Goal: Task Accomplishment & Management: Complete application form

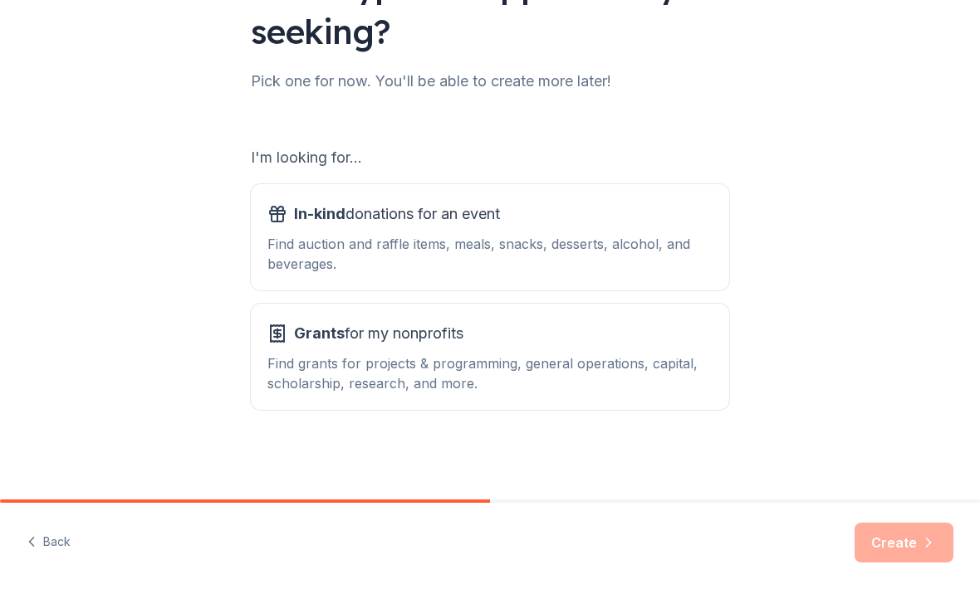
scroll to position [170, 0]
click at [479, 234] on div "Find auction and raffle items, meals, snacks, desserts, alcohol, and beverages." at bounding box center [489, 254] width 445 height 40
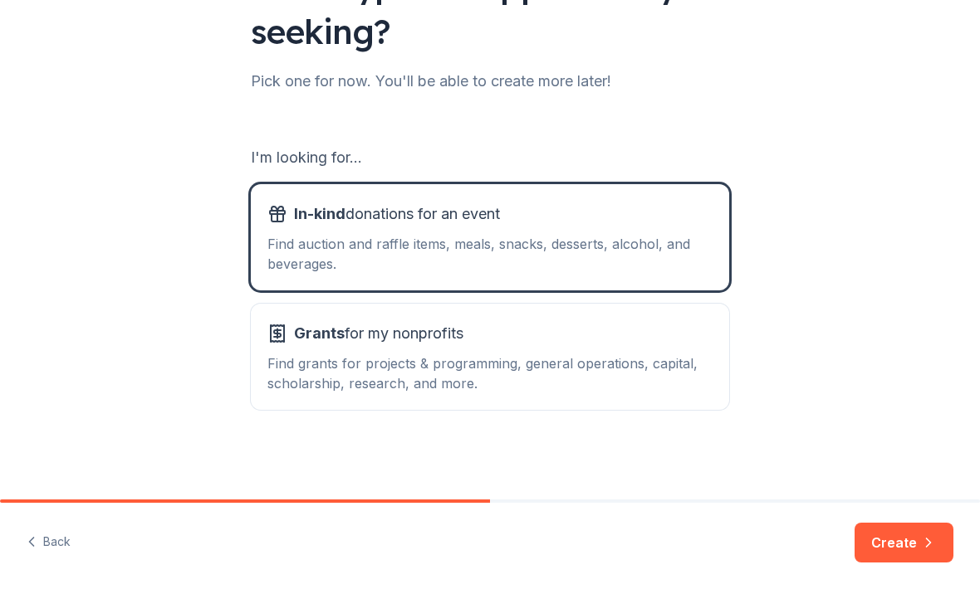
click at [909, 548] on button "Create" at bounding box center [903, 543] width 99 height 40
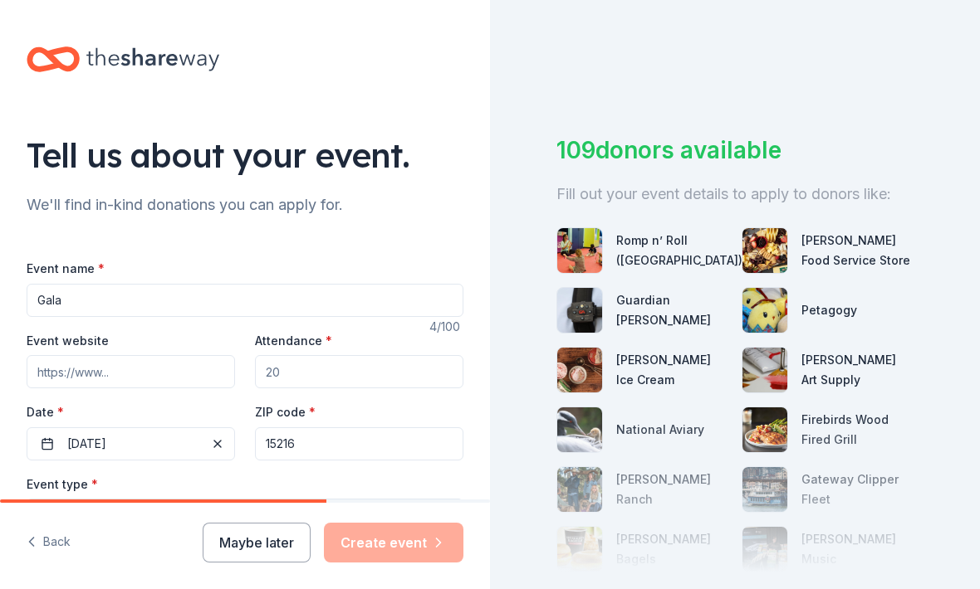
click at [103, 308] on input "Gala" at bounding box center [245, 300] width 437 height 33
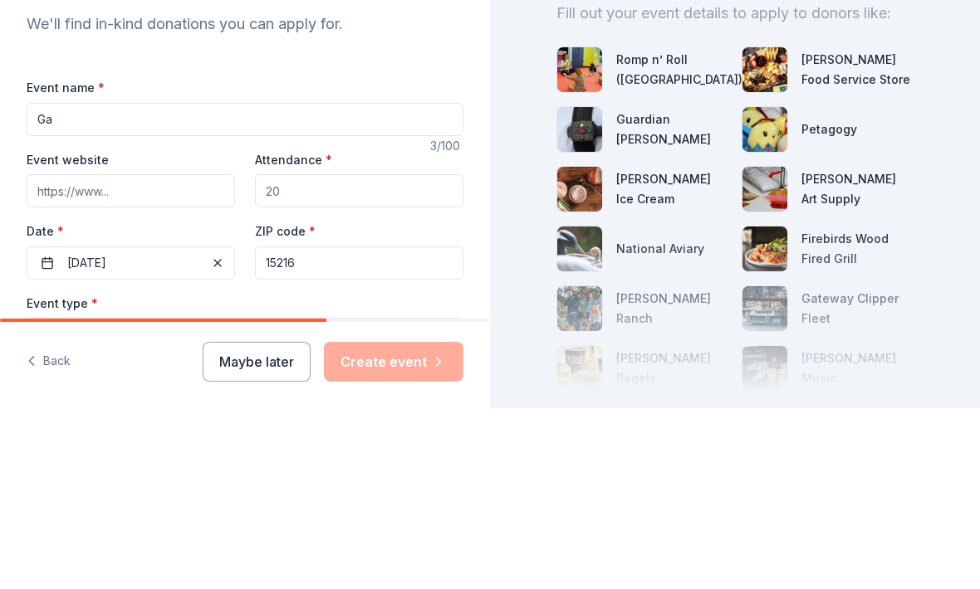
type input "G"
type input "B Together Night"
click at [203, 355] on input "Event website" at bounding box center [131, 371] width 208 height 33
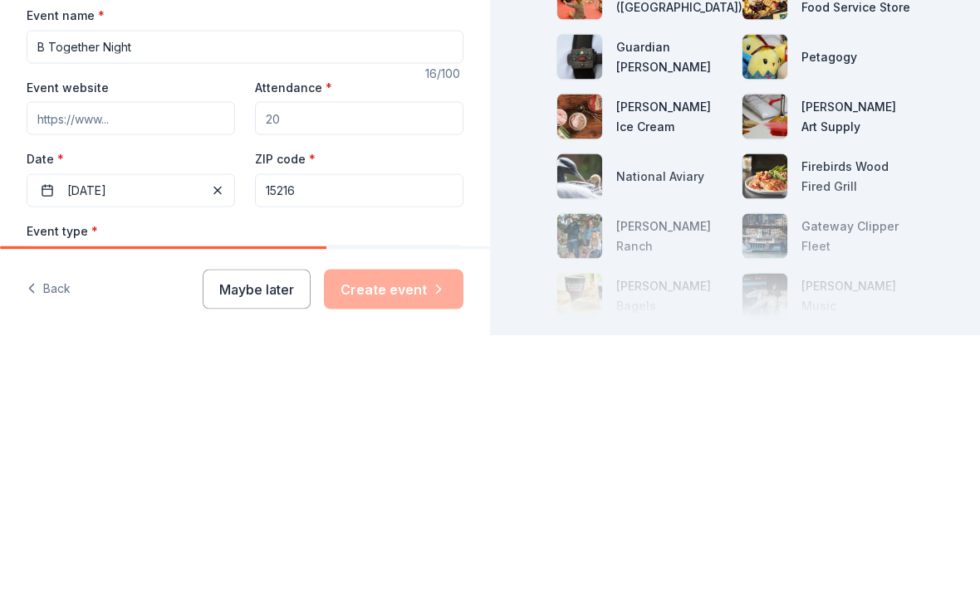
click at [341, 355] on input "Attendance *" at bounding box center [359, 371] width 208 height 33
type input "300"
click at [218, 434] on span "button" at bounding box center [218, 444] width 20 height 20
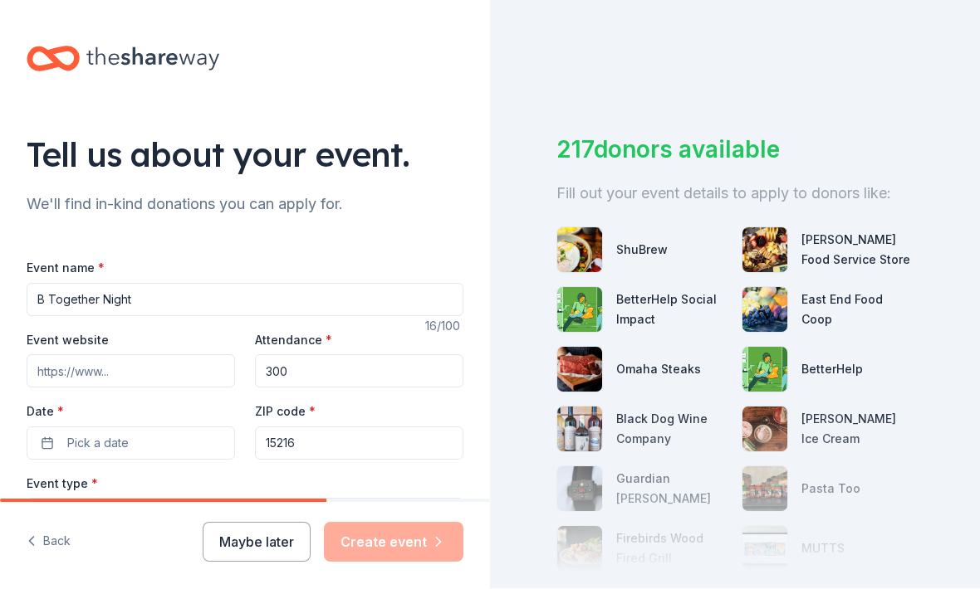
click at [207, 428] on button "Pick a date" at bounding box center [131, 444] width 208 height 33
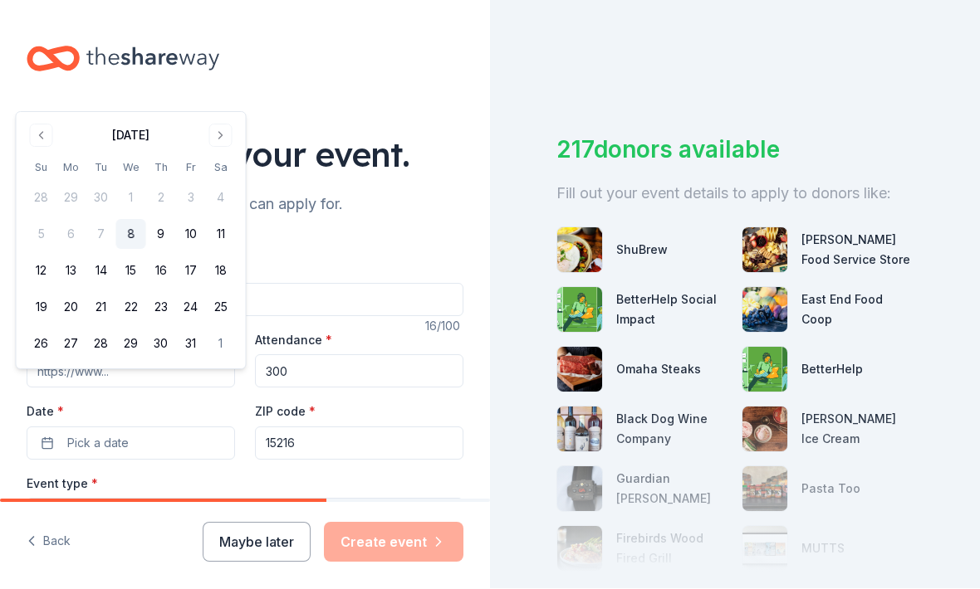
click at [231, 144] on button "Go to next month" at bounding box center [220, 136] width 23 height 23
click at [219, 106] on button "Go to next month" at bounding box center [220, 99] width 23 height 23
click at [211, 141] on button "Go to next month" at bounding box center [220, 136] width 23 height 23
click at [218, 135] on button "Go to next month" at bounding box center [220, 136] width 23 height 23
click at [224, 355] on button "28" at bounding box center [221, 345] width 30 height 30
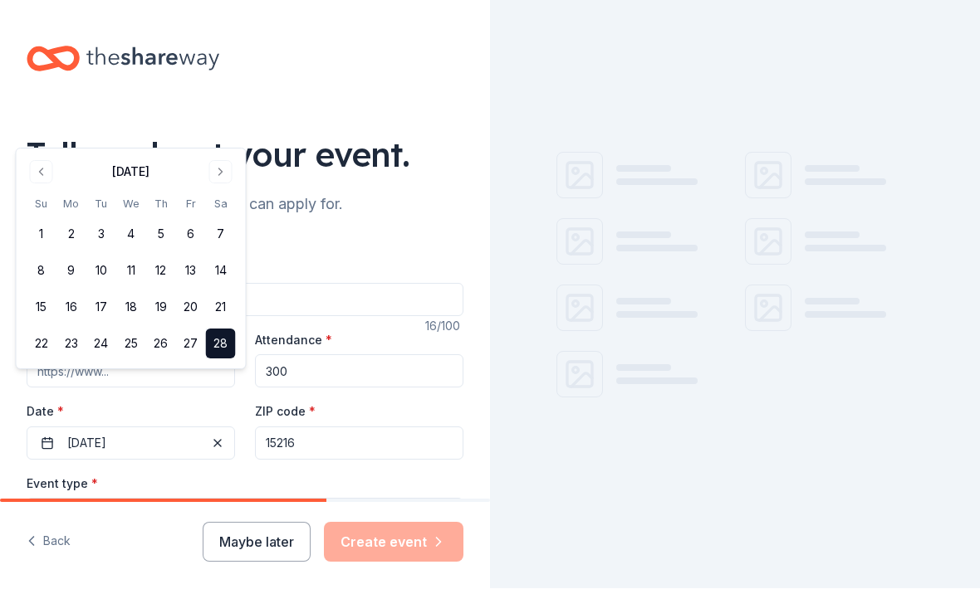
click at [366, 428] on input "15216" at bounding box center [359, 444] width 208 height 33
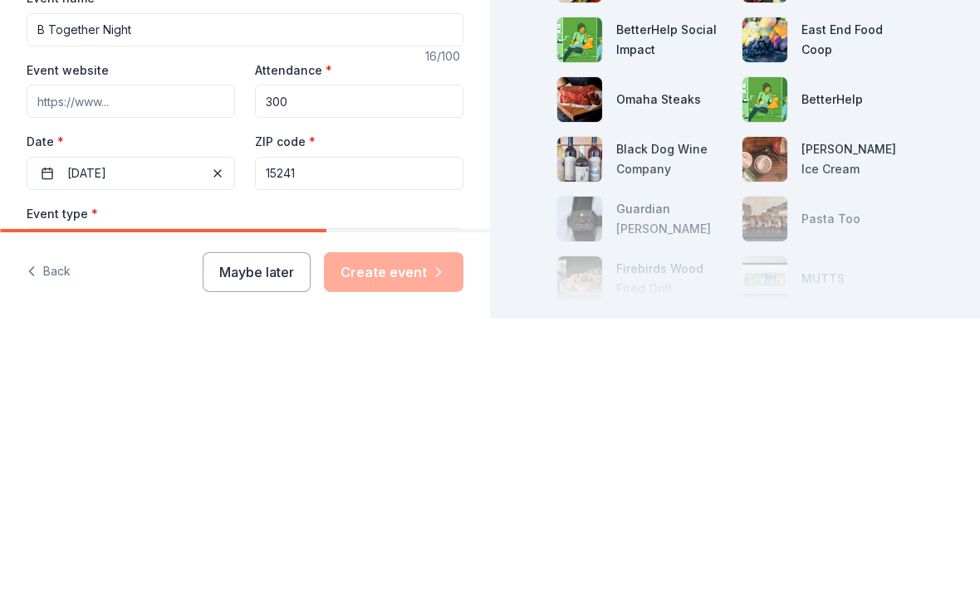
type input "15241"
click at [395, 499] on button "Select" at bounding box center [245, 516] width 437 height 35
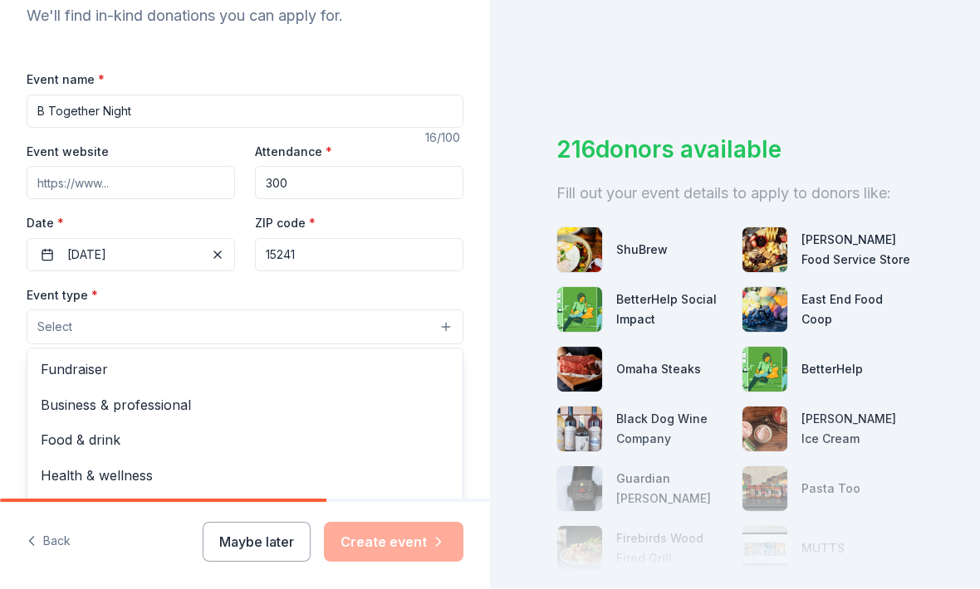
scroll to position [192, 0]
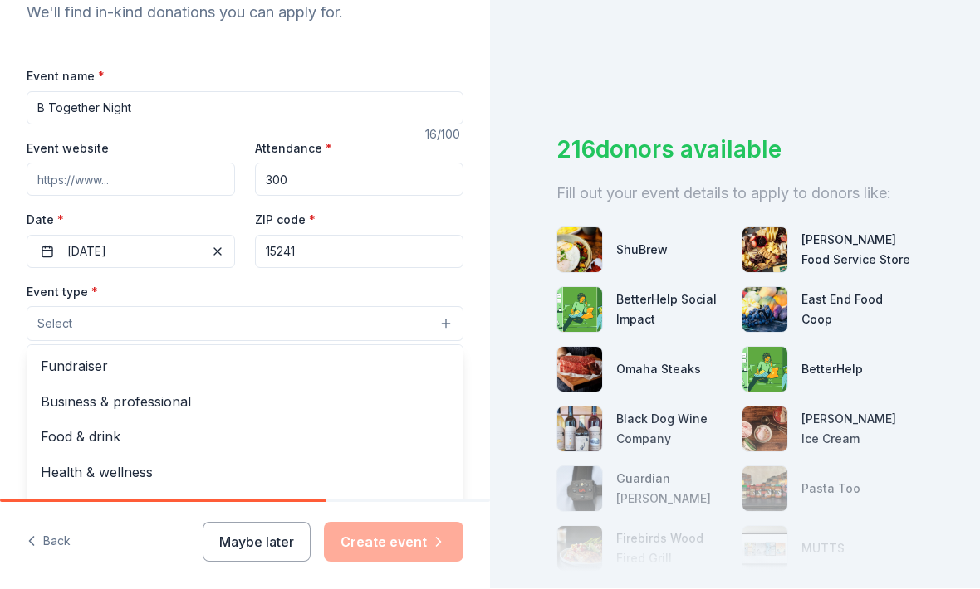
click at [96, 356] on span "Fundraiser" at bounding box center [245, 367] width 408 height 22
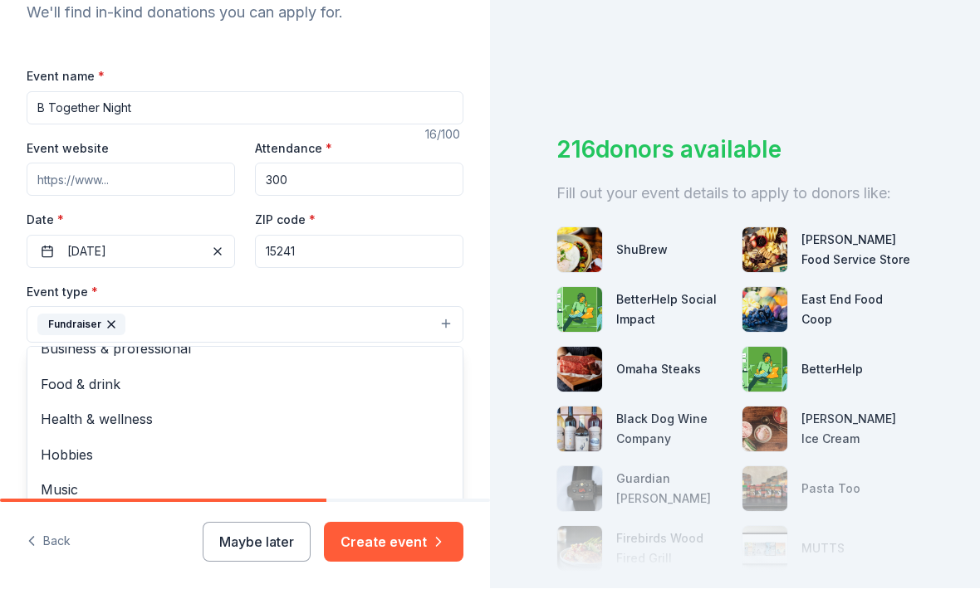
scroll to position [18, 0]
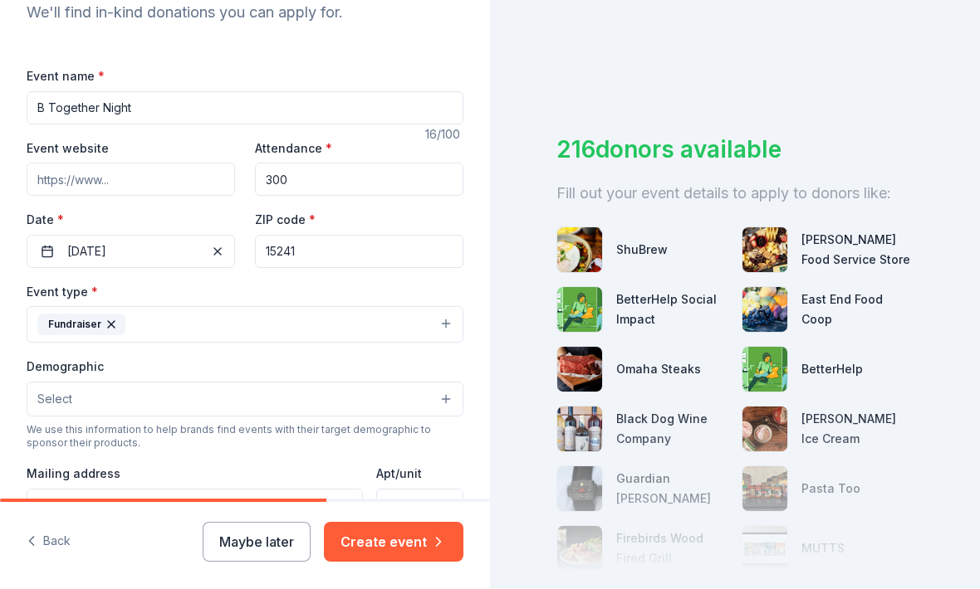
click at [426, 383] on button "Select" at bounding box center [245, 400] width 437 height 35
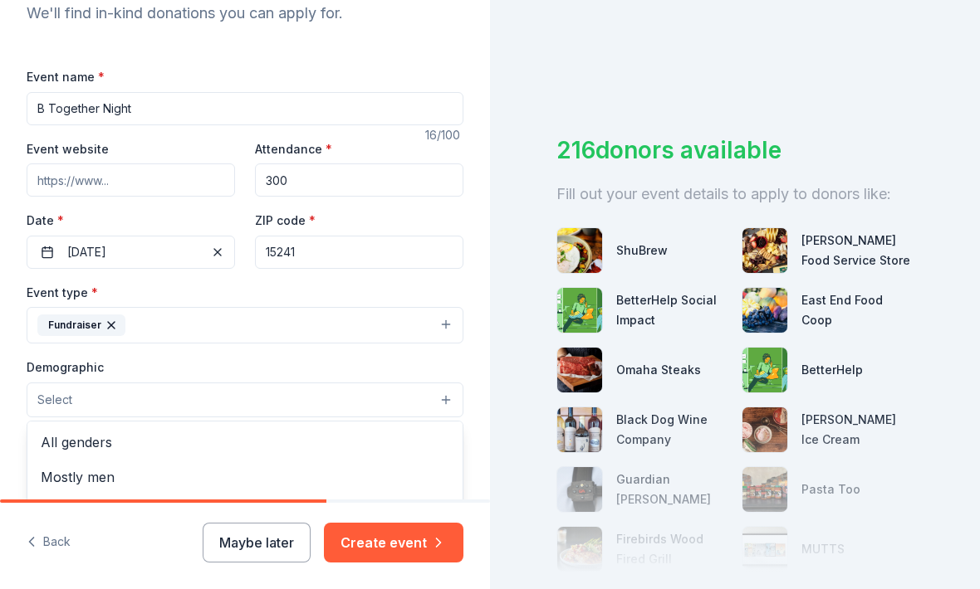
scroll to position [0, 0]
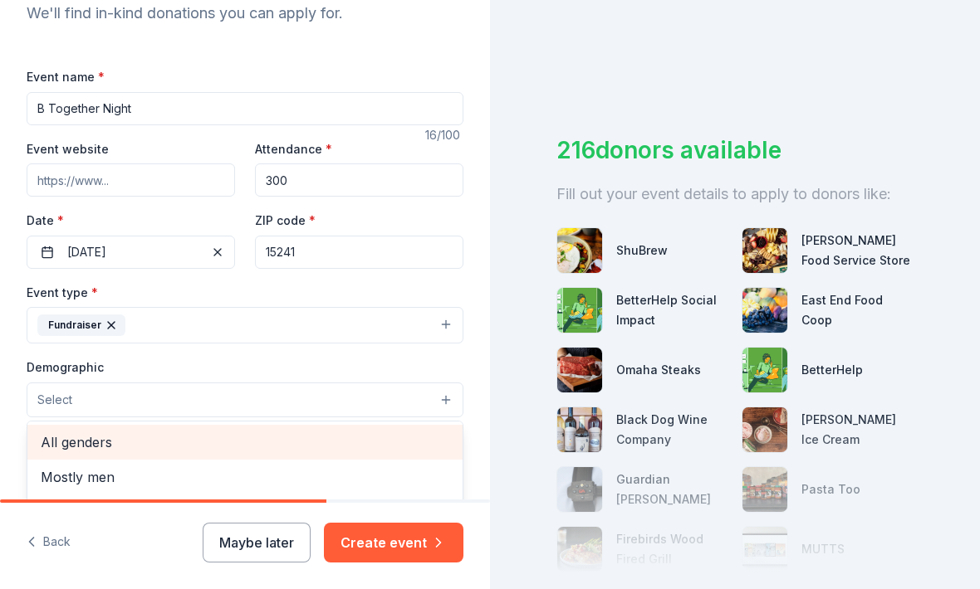
click at [106, 425] on div "All genders" at bounding box center [244, 442] width 435 height 35
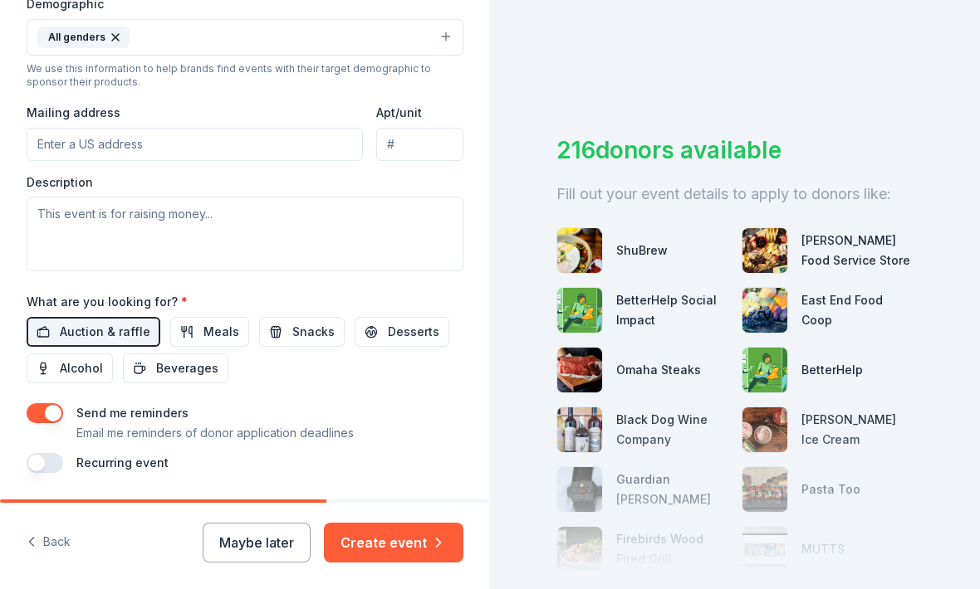
scroll to position [555, 0]
click at [405, 531] on button "Create event" at bounding box center [393, 543] width 139 height 40
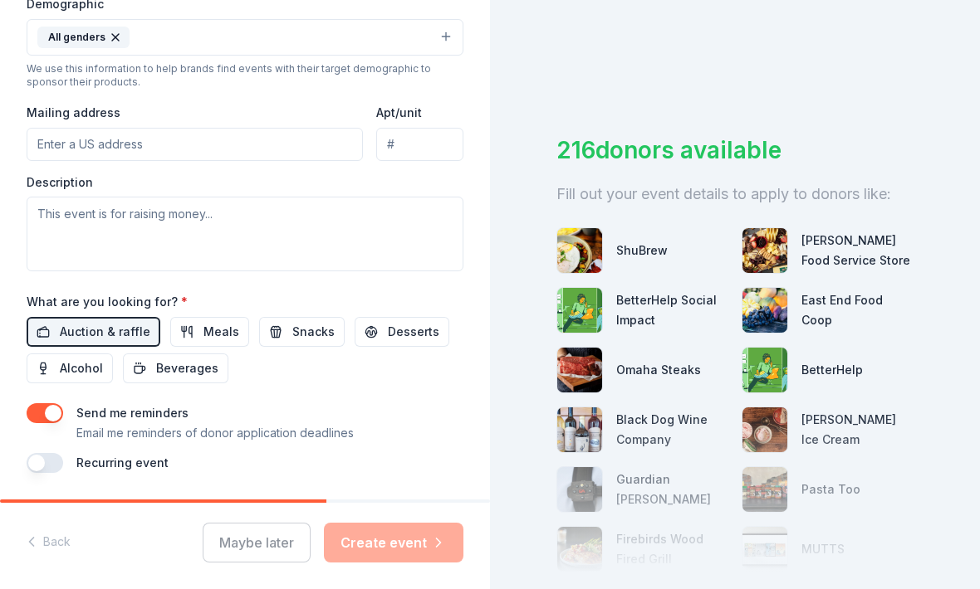
scroll to position [15, 0]
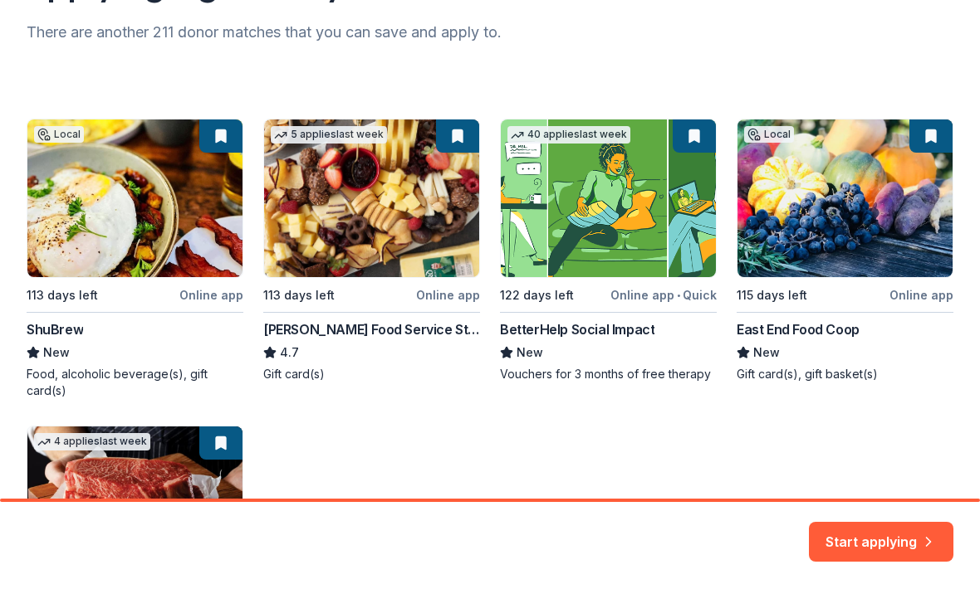
scroll to position [221, 0]
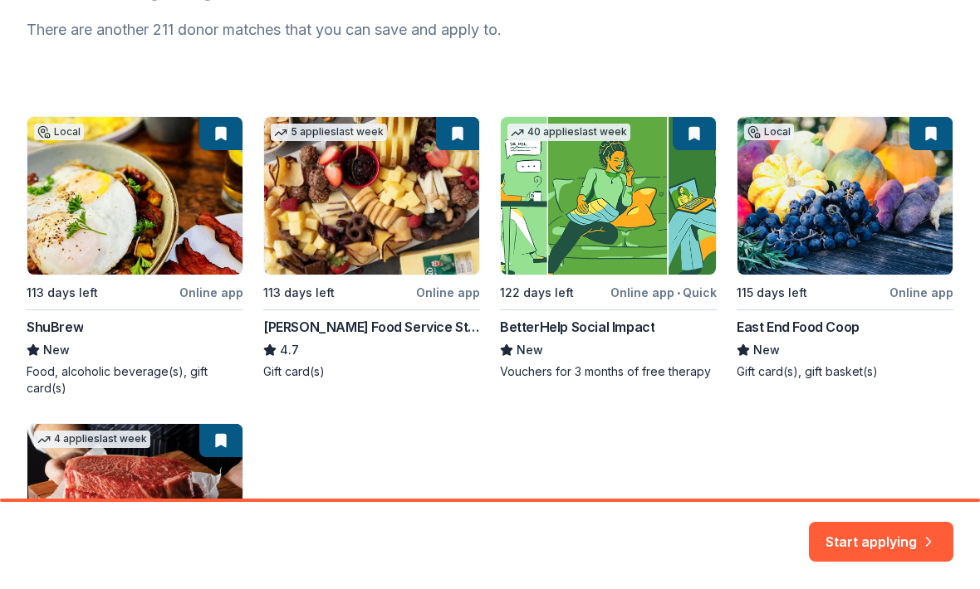
click at [150, 252] on div "Local 113 days left Online app ShuBrew New Food, alcoholic beverage(s), gift ca…" at bounding box center [490, 411] width 927 height 588
click at [156, 339] on div "Local 113 days left Online app ShuBrew New Food, alcoholic beverage(s), gift ca…" at bounding box center [490, 411] width 927 height 588
click at [63, 320] on div "Local 113 days left Online app ShuBrew New Food, alcoholic beverage(s), gift ca…" at bounding box center [490, 411] width 927 height 588
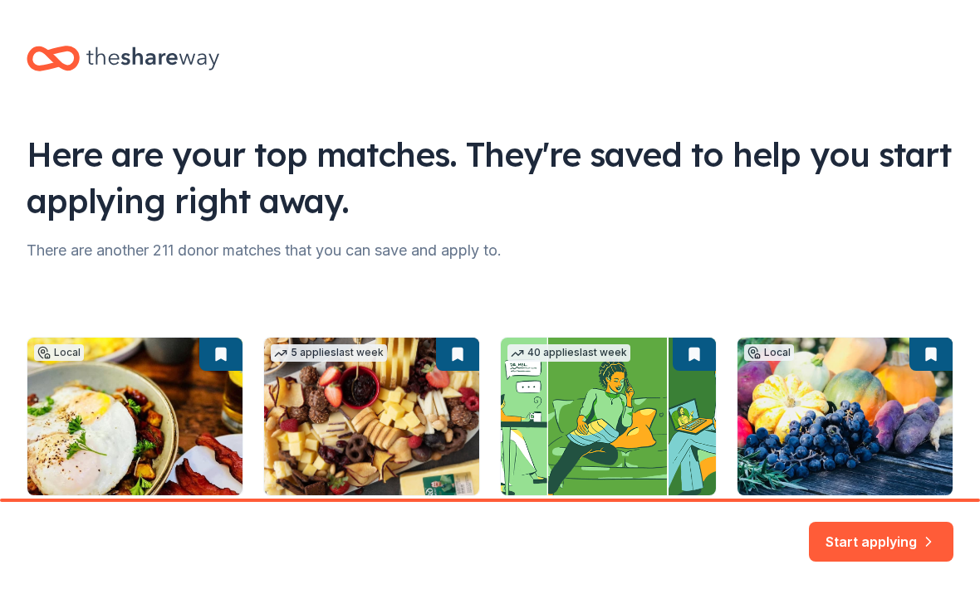
scroll to position [0, 0]
click at [874, 535] on button "Start applying" at bounding box center [881, 533] width 144 height 40
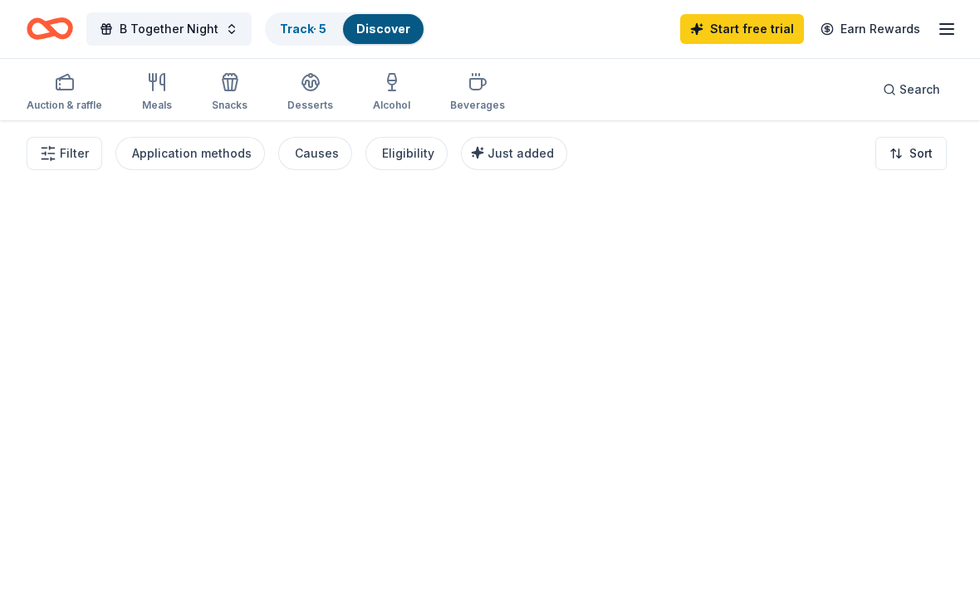
scroll to position [1, 0]
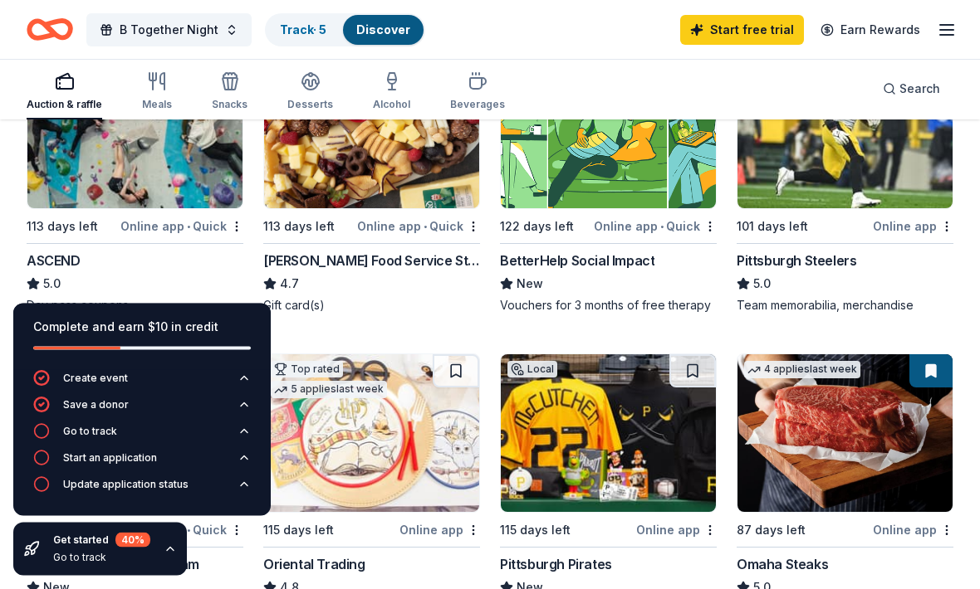
scroll to position [252, 0]
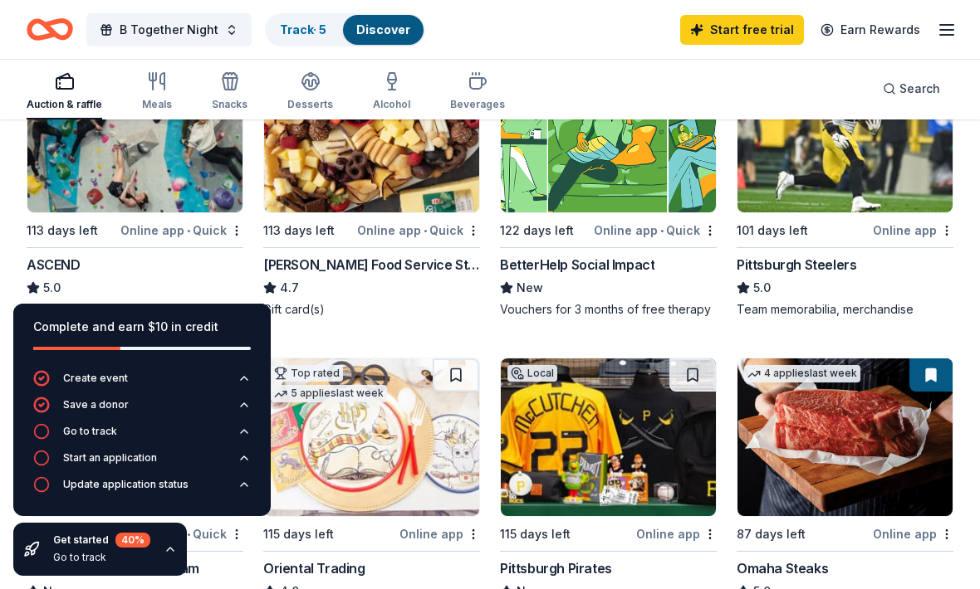
click at [413, 181] on img at bounding box center [371, 134] width 215 height 158
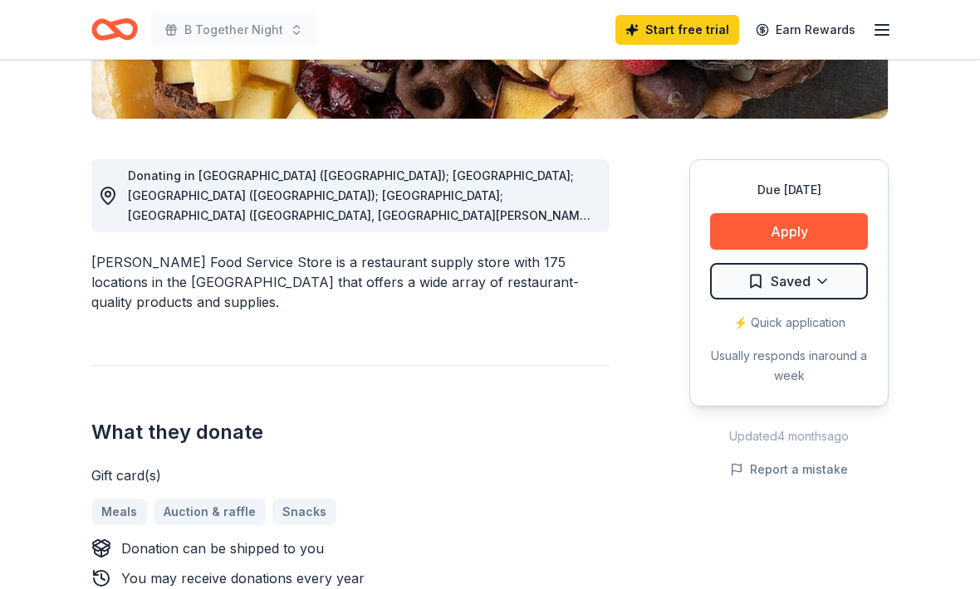
scroll to position [391, 0]
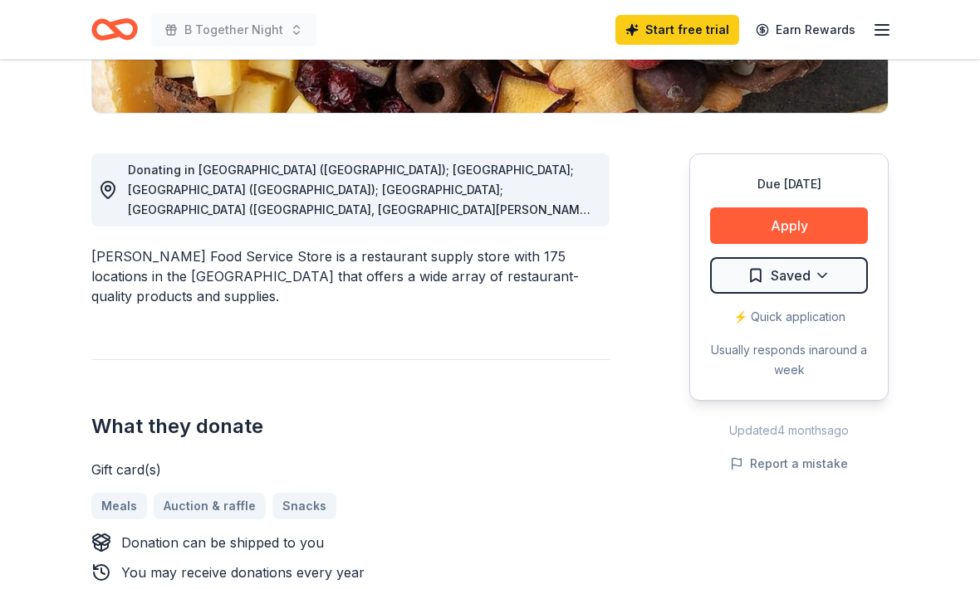
click at [791, 228] on button "Apply" at bounding box center [789, 226] width 158 height 37
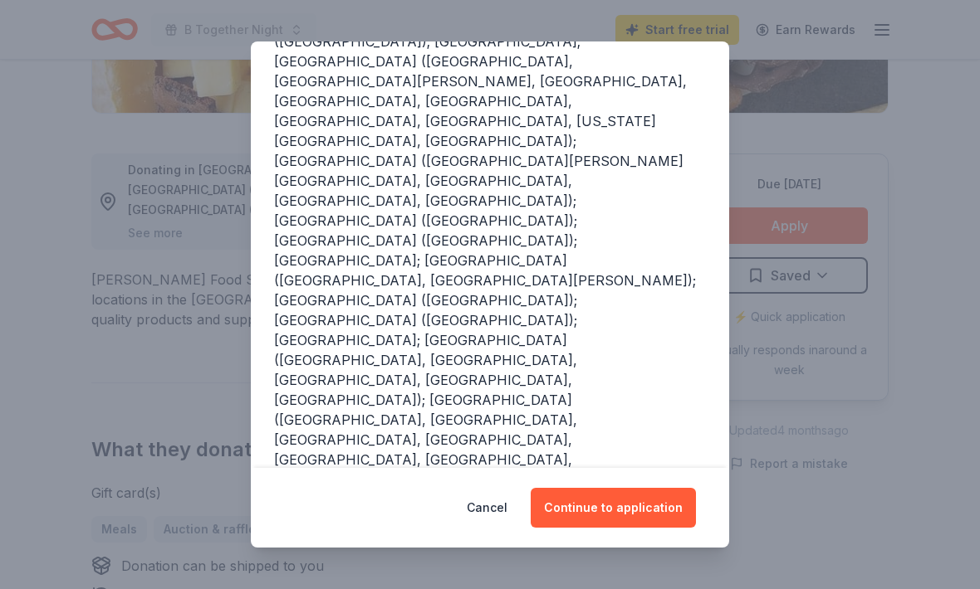
scroll to position [274, 0]
click at [627, 528] on button "Continue to application" at bounding box center [613, 508] width 165 height 40
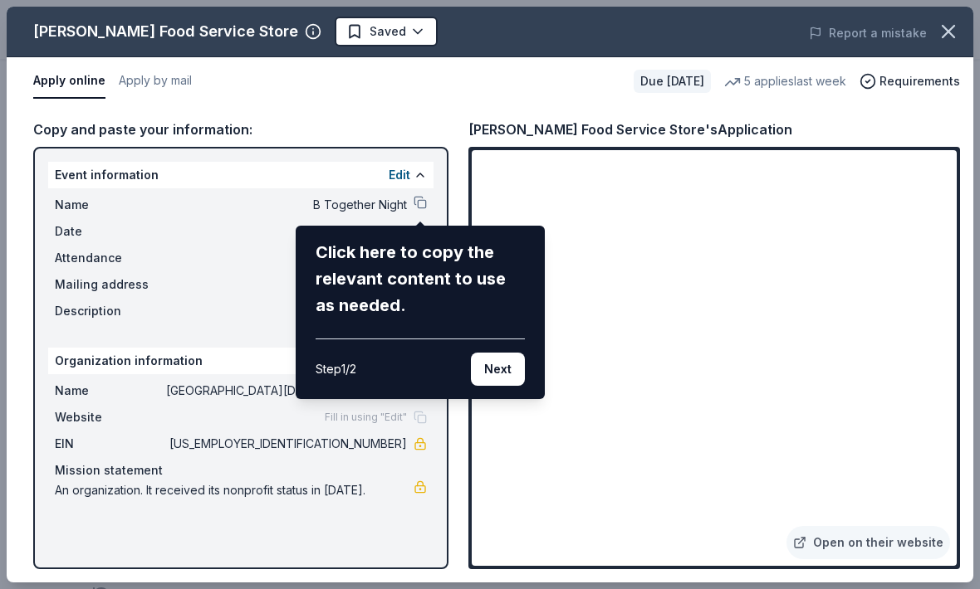
click at [493, 583] on div "Gordon Food Service Store Saved Report a mistake Apply online Apply by mail Due…" at bounding box center [490, 295] width 966 height 576
click at [432, 109] on div "Gordon Food Service Store Saved Report a mistake Apply online Apply by mail Due…" at bounding box center [490, 295] width 966 height 576
click at [500, 380] on button "Next" at bounding box center [498, 369] width 54 height 33
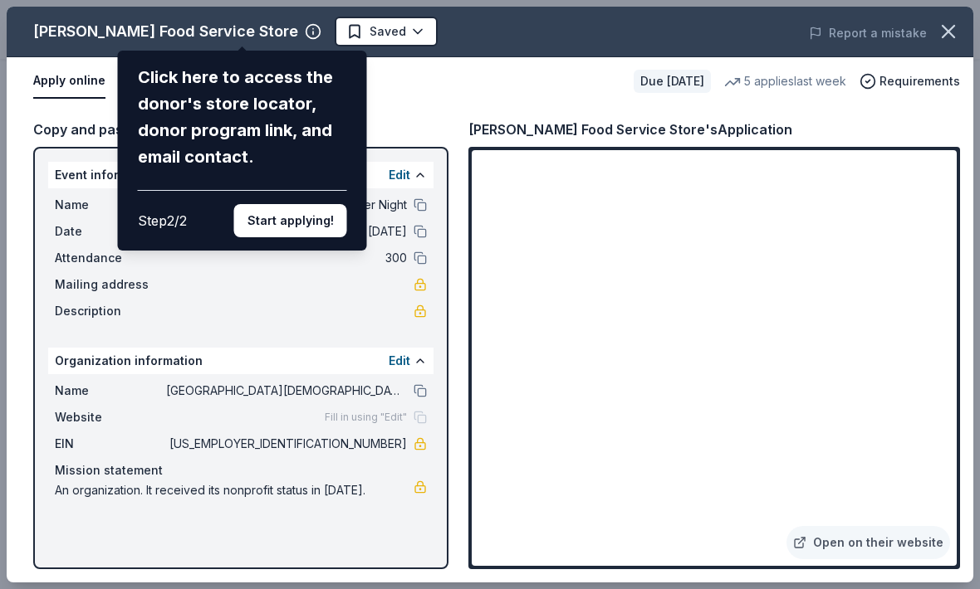
scroll to position [446, 0]
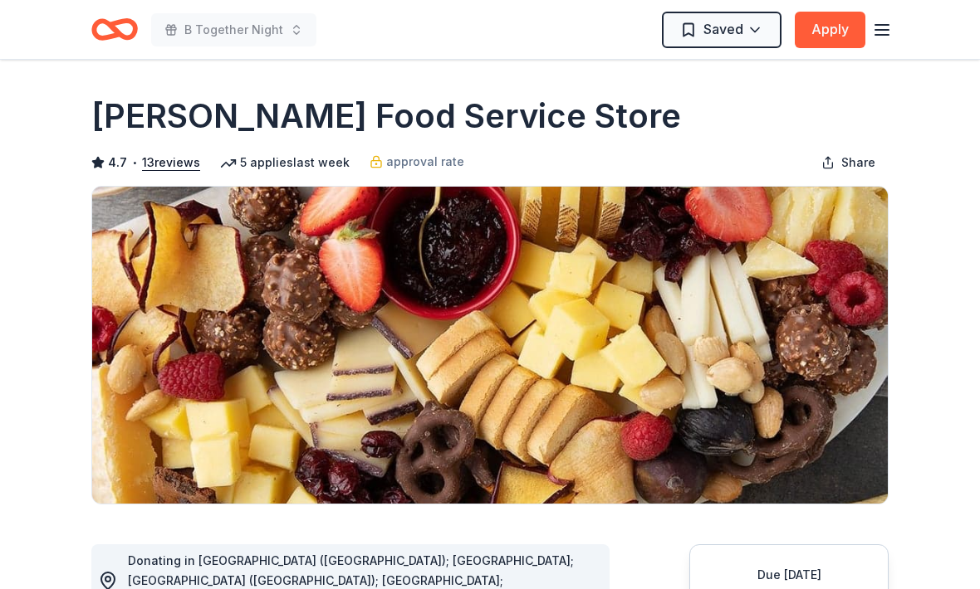
click at [879, 37] on icon "button" at bounding box center [882, 30] width 20 height 20
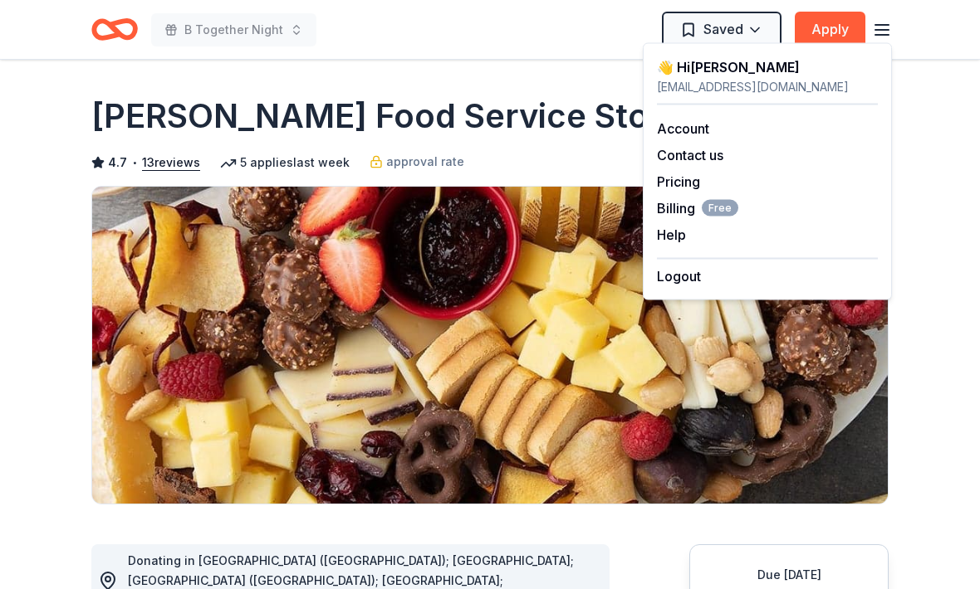
click at [693, 134] on link "Account" at bounding box center [683, 128] width 52 height 17
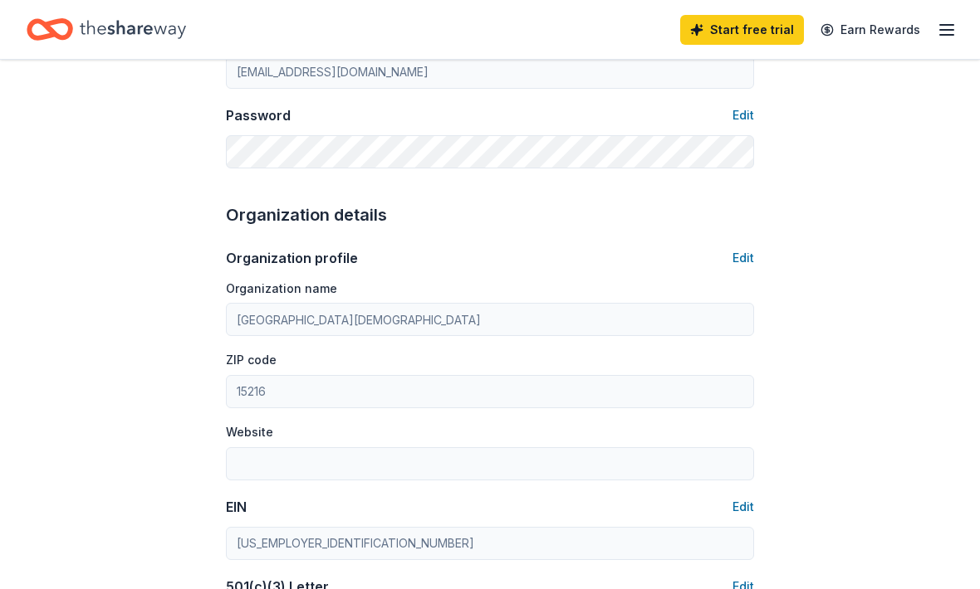
scroll to position [397, 0]
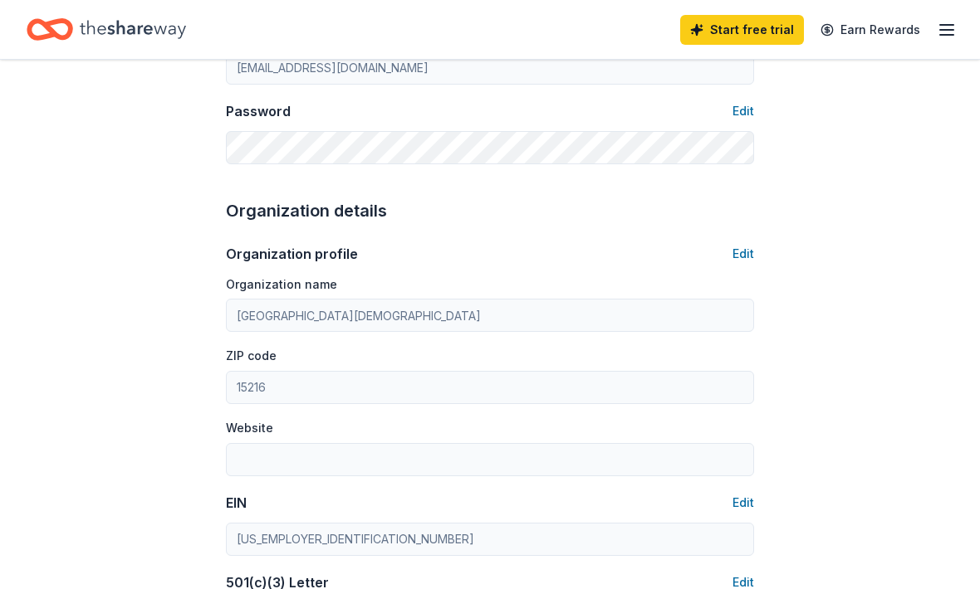
click at [737, 255] on button "Edit" at bounding box center [743, 254] width 22 height 20
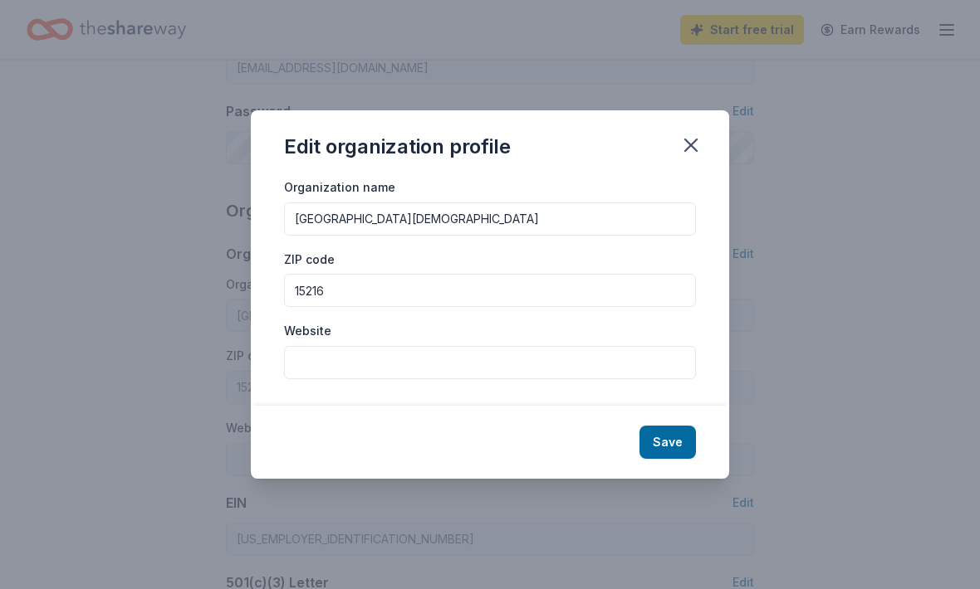
click at [551, 236] on input "[GEOGRAPHIC_DATA][DEMOGRAPHIC_DATA]" at bounding box center [490, 219] width 412 height 33
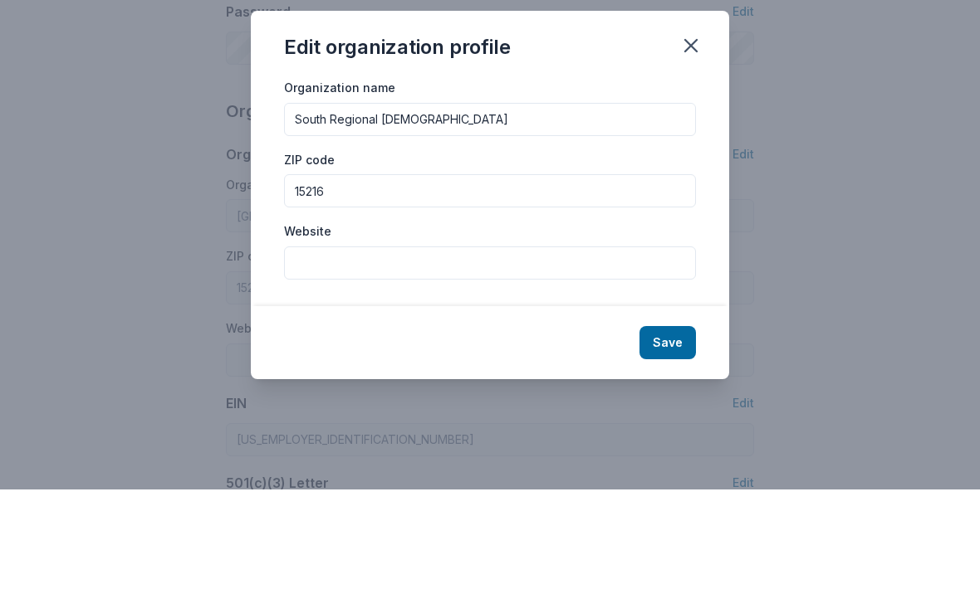
type input "South"
type input "Alway’s B Smiling"
click at [366, 274] on input "15216" at bounding box center [490, 290] width 412 height 33
type input "1"
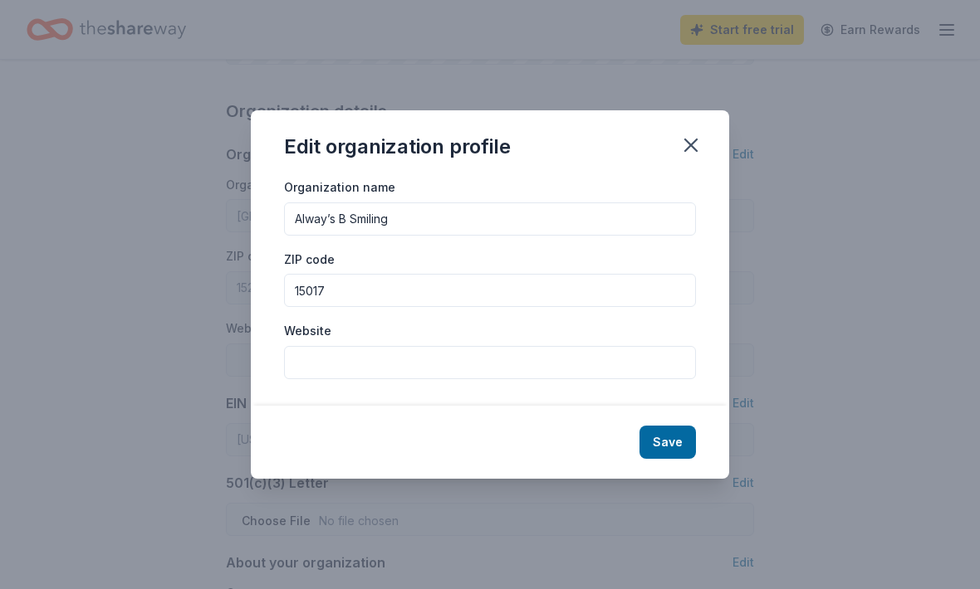
type input "15017"
click at [391, 379] on input "Website" at bounding box center [490, 362] width 412 height 33
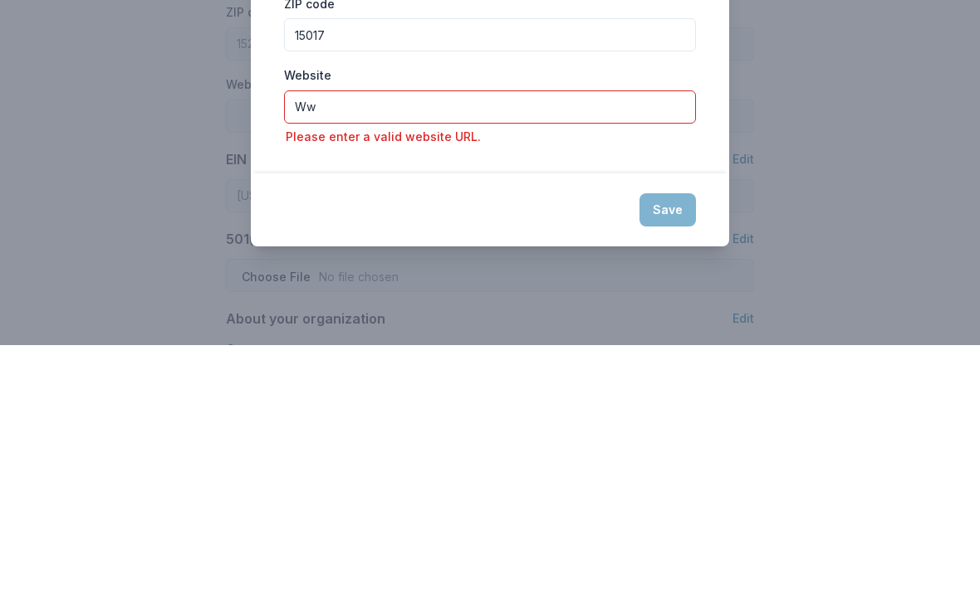
type input "W"
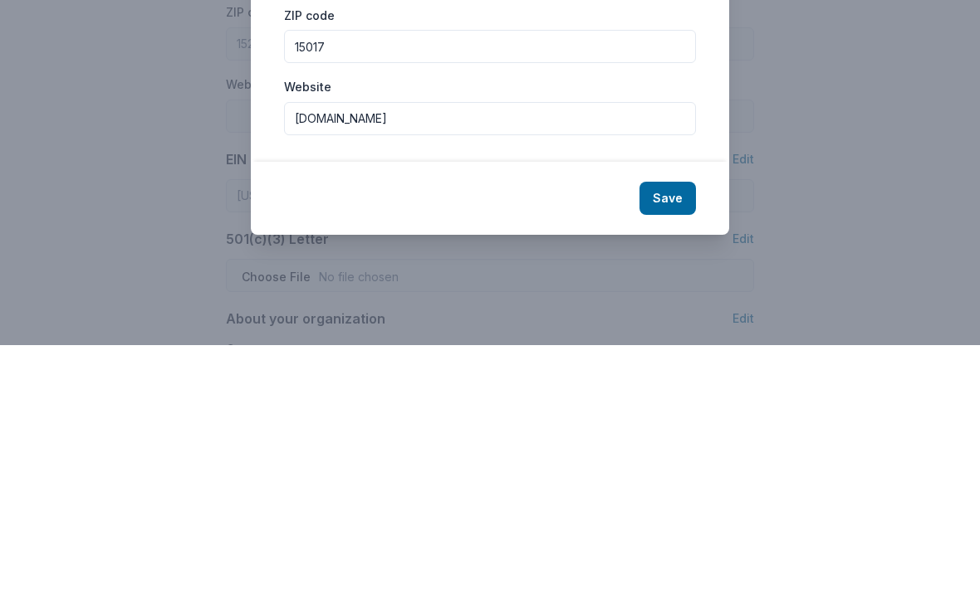
type input "[DOMAIN_NAME]"
click at [668, 426] on button "Save" at bounding box center [667, 442] width 56 height 33
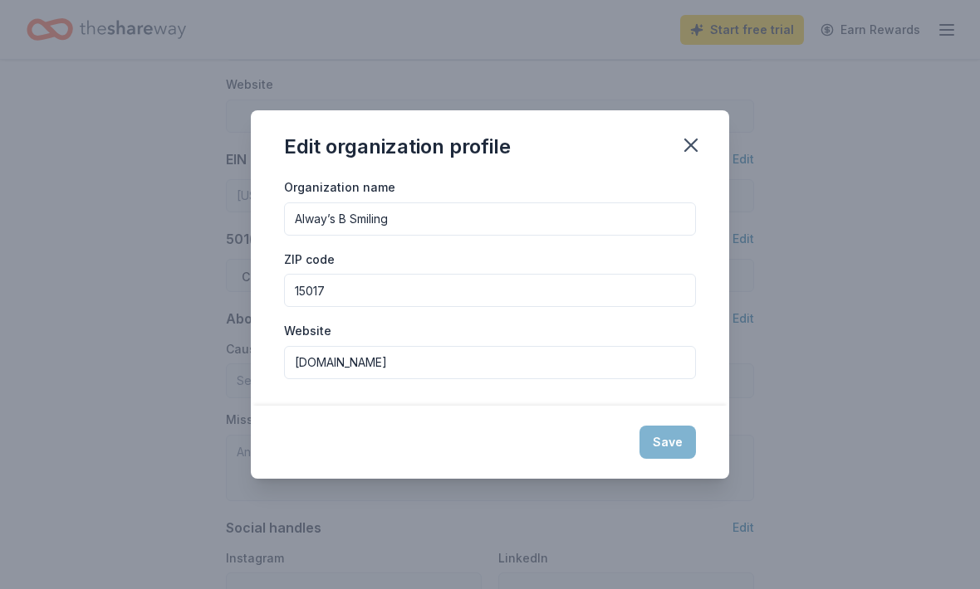
type input "Alway’s B Smiling"
type input "15017"
type input "www.alwaysbsmiling.org"
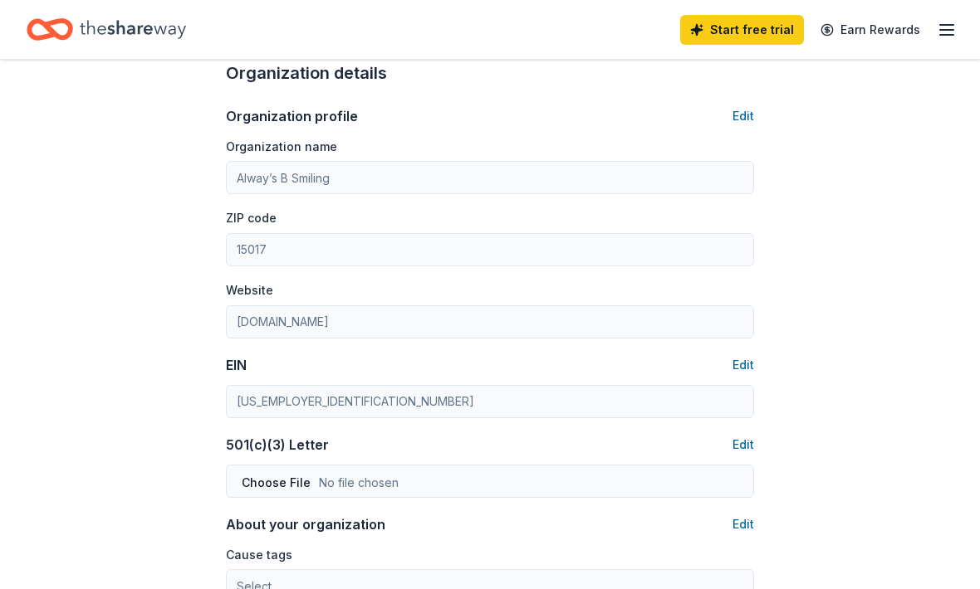
scroll to position [535, 0]
click at [745, 374] on button "Edit" at bounding box center [743, 365] width 22 height 20
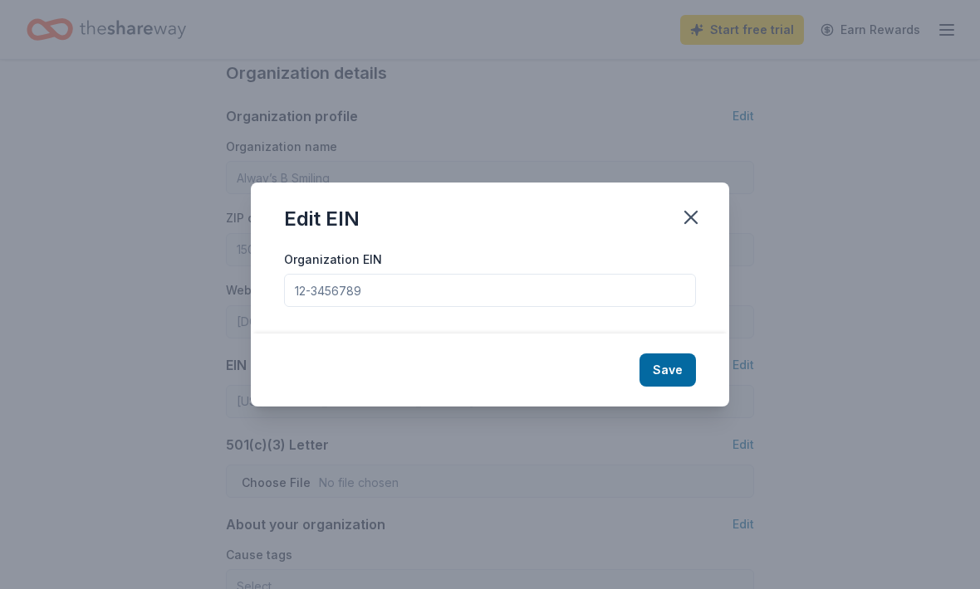
click at [397, 307] on input "Organization EIN" at bounding box center [490, 290] width 412 height 33
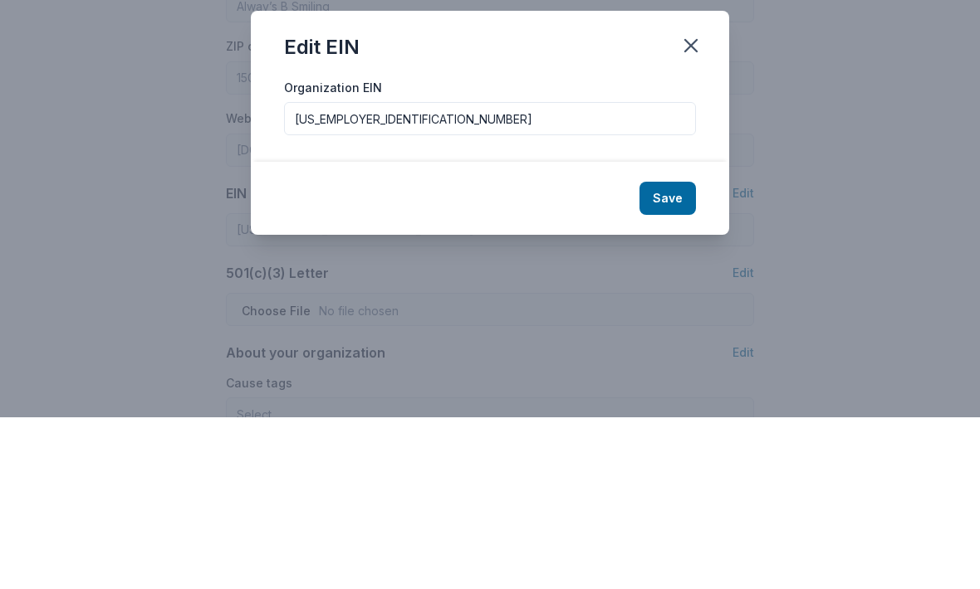
type input "85-3823890"
click at [672, 354] on button "Save" at bounding box center [667, 370] width 56 height 33
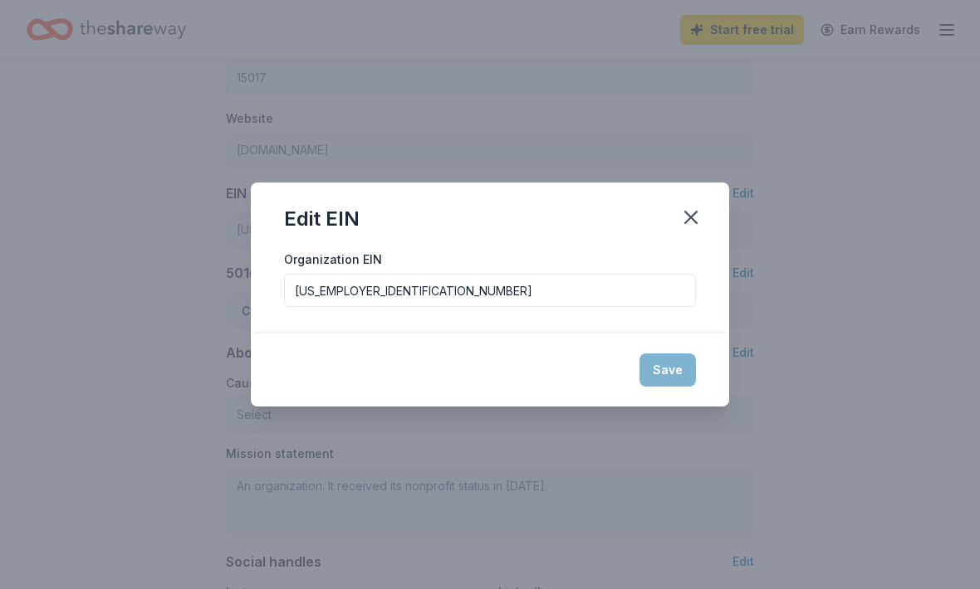
type input "85-3823890"
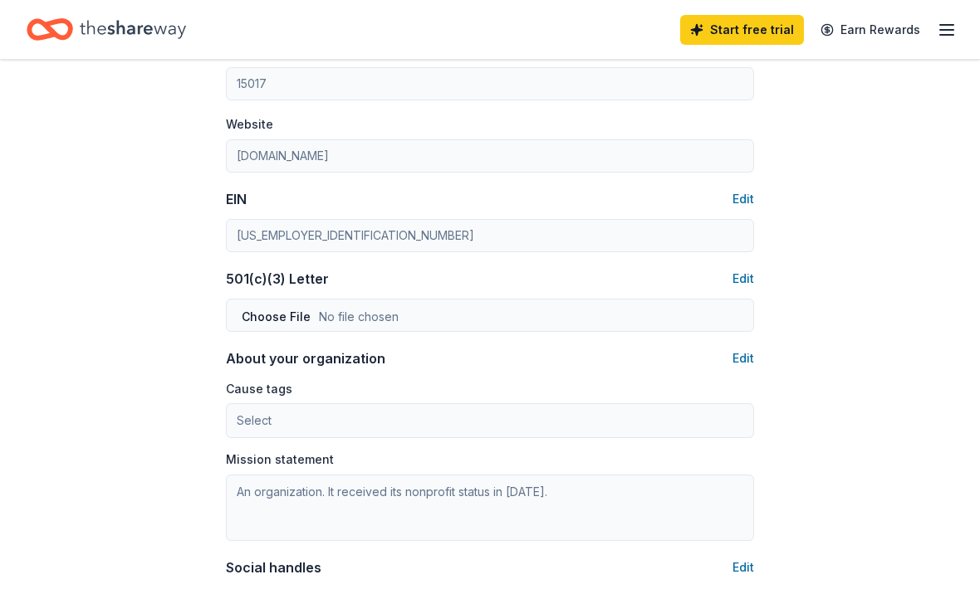
scroll to position [711, 0]
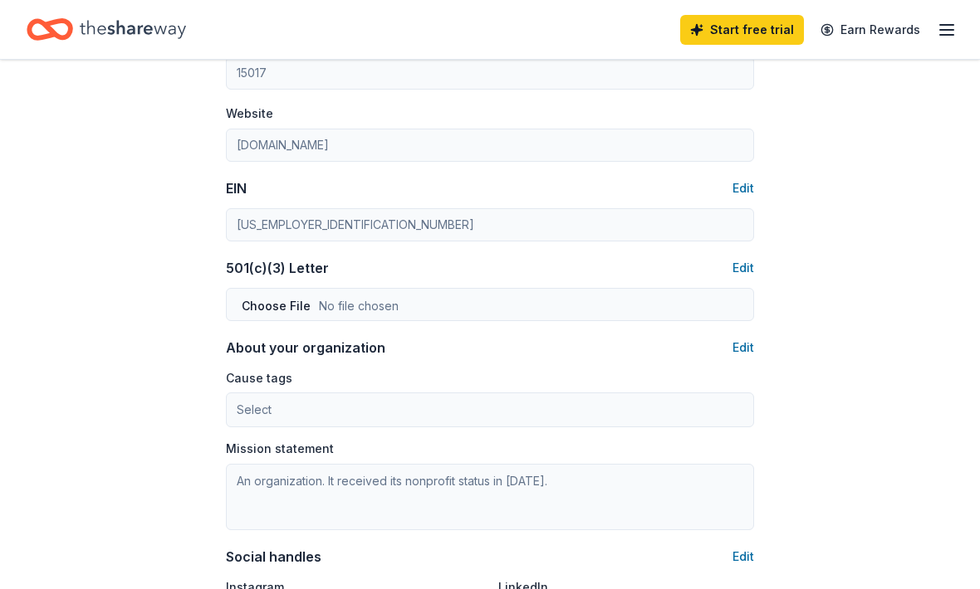
click at [750, 270] on button "Edit" at bounding box center [743, 269] width 22 height 20
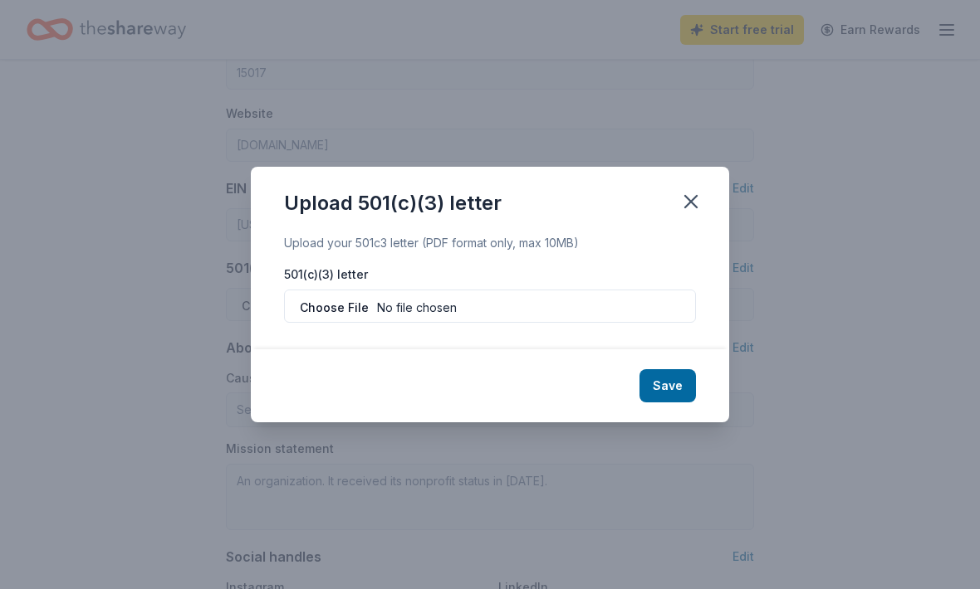
click at [443, 323] on input "file" at bounding box center [490, 306] width 412 height 33
type input "C:\fakepath\Tax Exemption Certification_ALWAYS B SMILING INC.pdf"
click at [675, 403] on button "Save" at bounding box center [667, 385] width 56 height 33
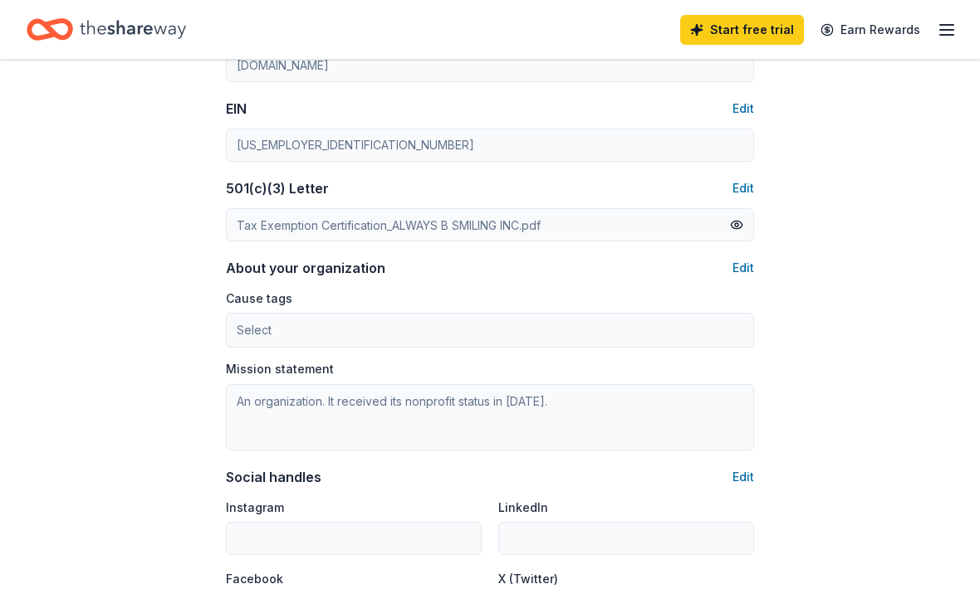
scroll to position [791, 0]
click at [746, 269] on button "Edit" at bounding box center [743, 268] width 22 height 20
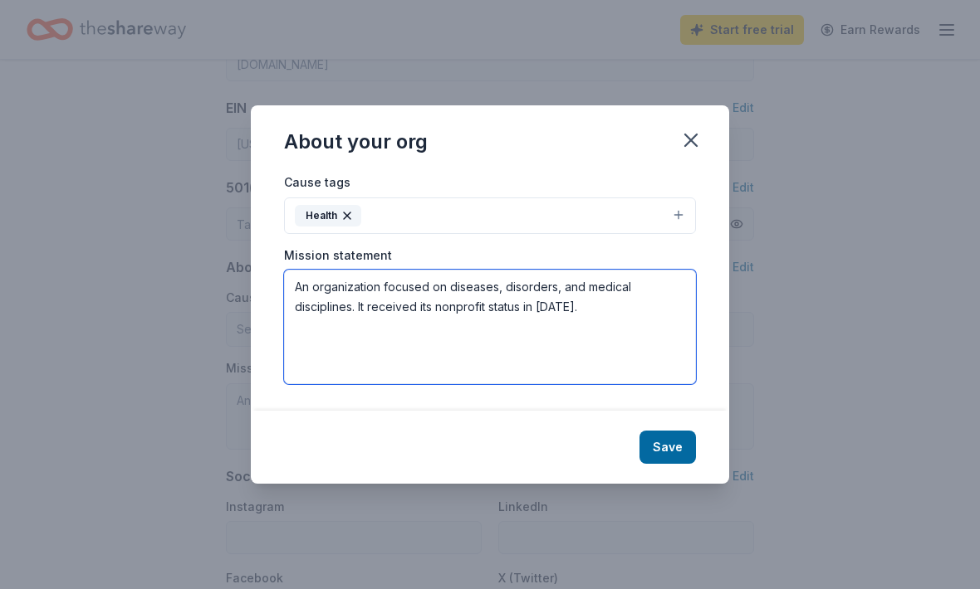
click at [584, 344] on textarea "An organization focused on diseases, disorders, and medical disciplines. It rec…" at bounding box center [490, 327] width 412 height 115
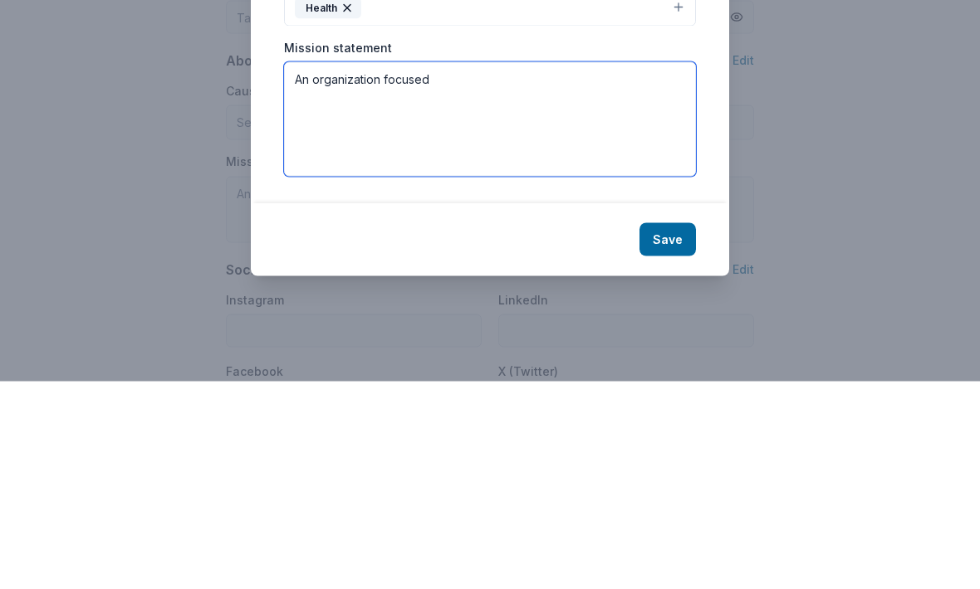
type textarea "An"
click at [332, 270] on textarea at bounding box center [490, 327] width 412 height 115
click at [331, 270] on textarea at bounding box center [490, 327] width 412 height 115
paste textarea "B Smiling is a nonprofit organization that provides inclusive support, resource…"
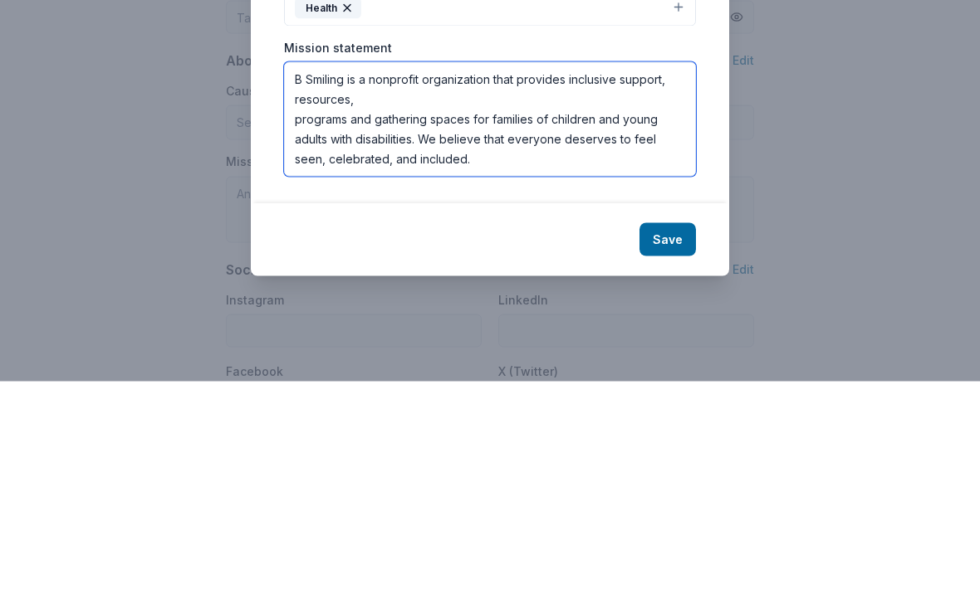
click at [290, 270] on textarea "B Smiling is a nonprofit organization that provides inclusive support, resource…" at bounding box center [490, 327] width 412 height 115
click at [294, 270] on textarea "B Smiling is a nonprofit organization that provides inclusive support, resource…" at bounding box center [490, 327] width 412 height 115
type textarea "Alway’s B Smiling is a nonprofit organization that provides inclusive support, …"
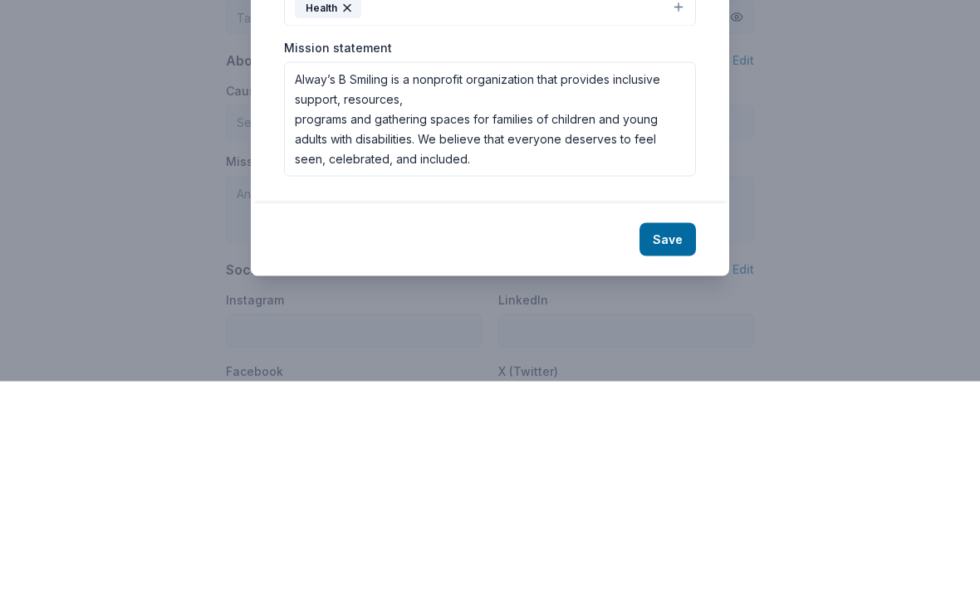
click at [351, 209] on icon "button" at bounding box center [346, 215] width 13 height 13
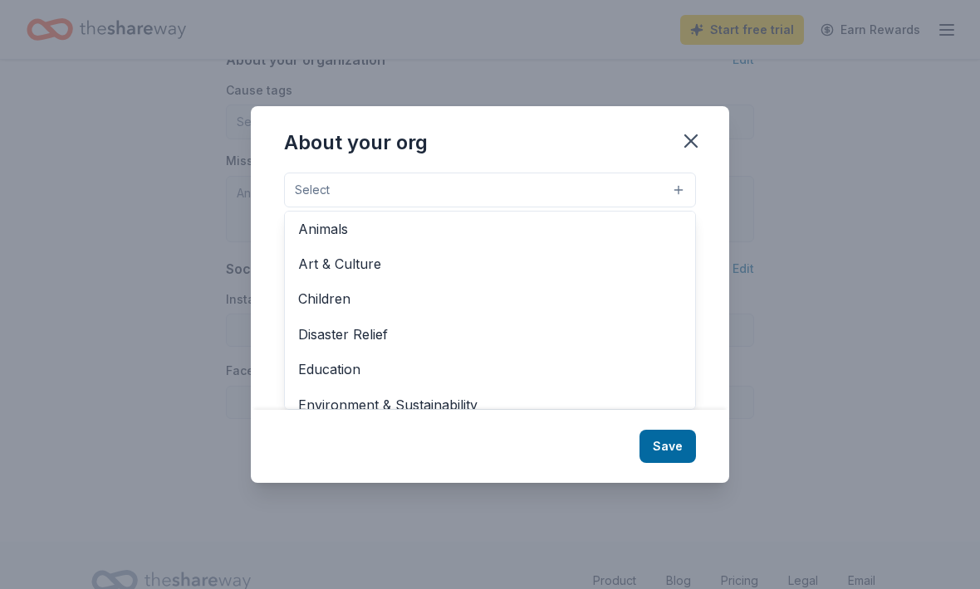
scroll to position [4, 0]
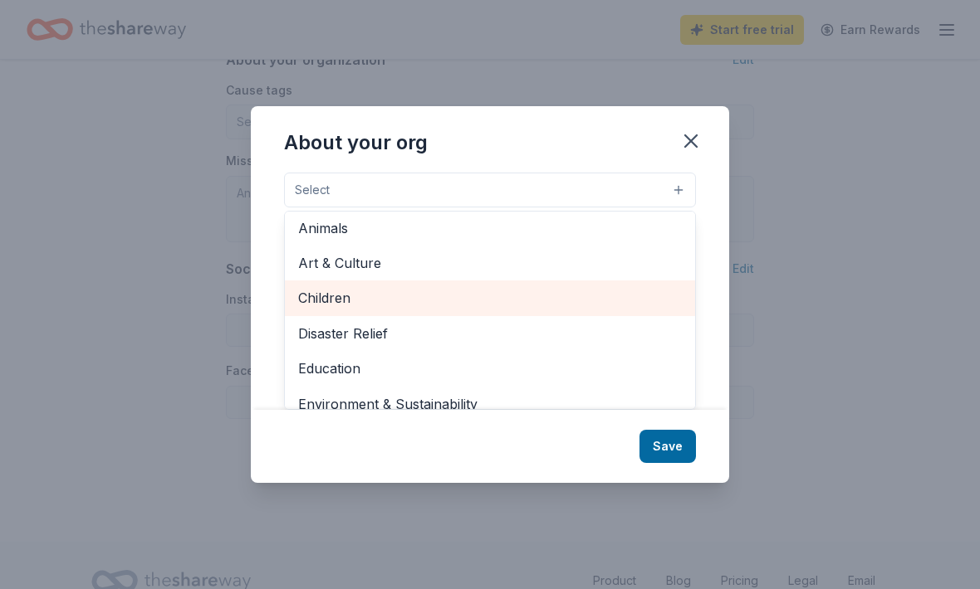
click at [342, 309] on span "Children" at bounding box center [490, 298] width 384 height 22
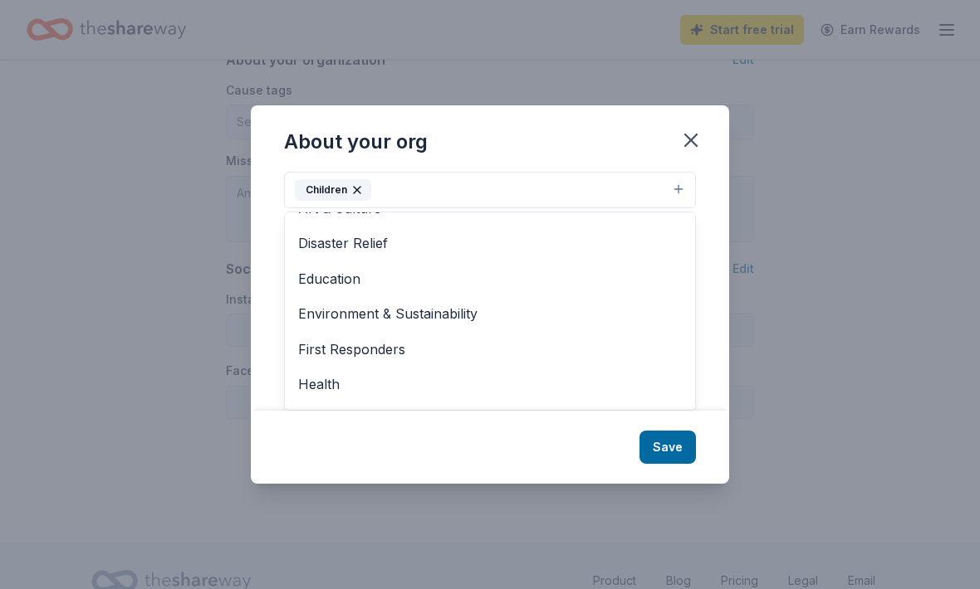
scroll to position [83, 0]
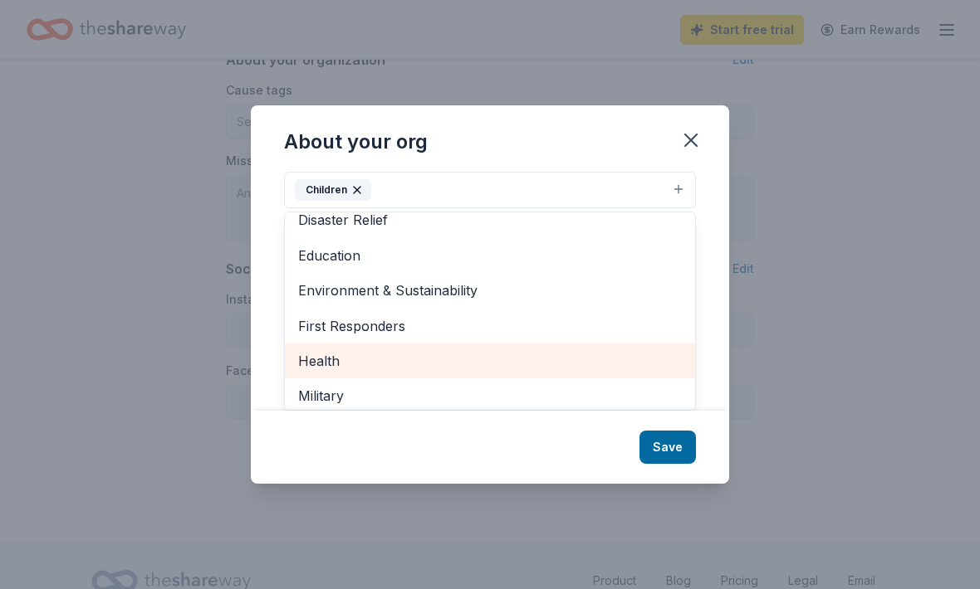
click at [320, 372] on span "Health" at bounding box center [490, 361] width 384 height 22
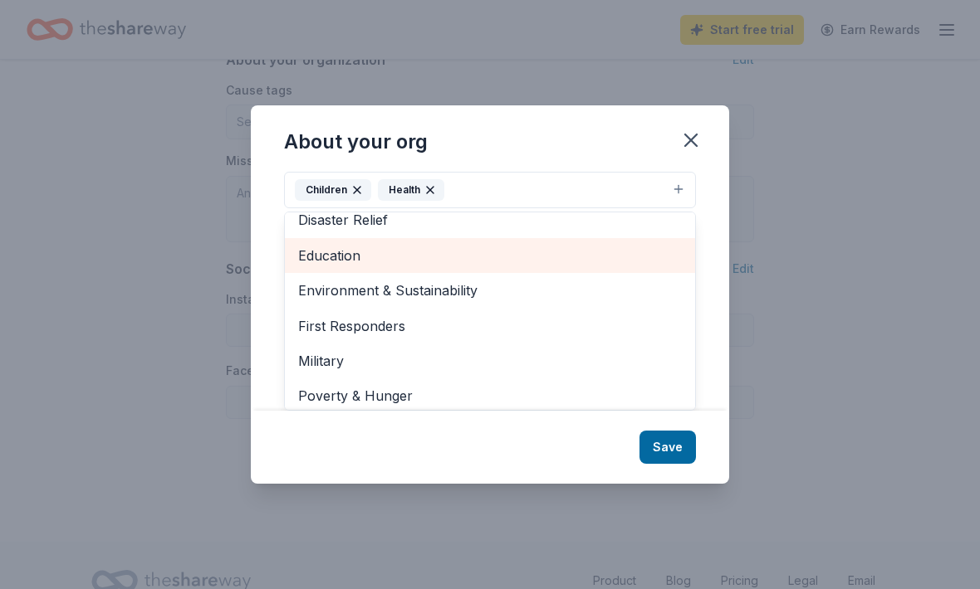
click at [352, 266] on span "Education" at bounding box center [490, 256] width 384 height 22
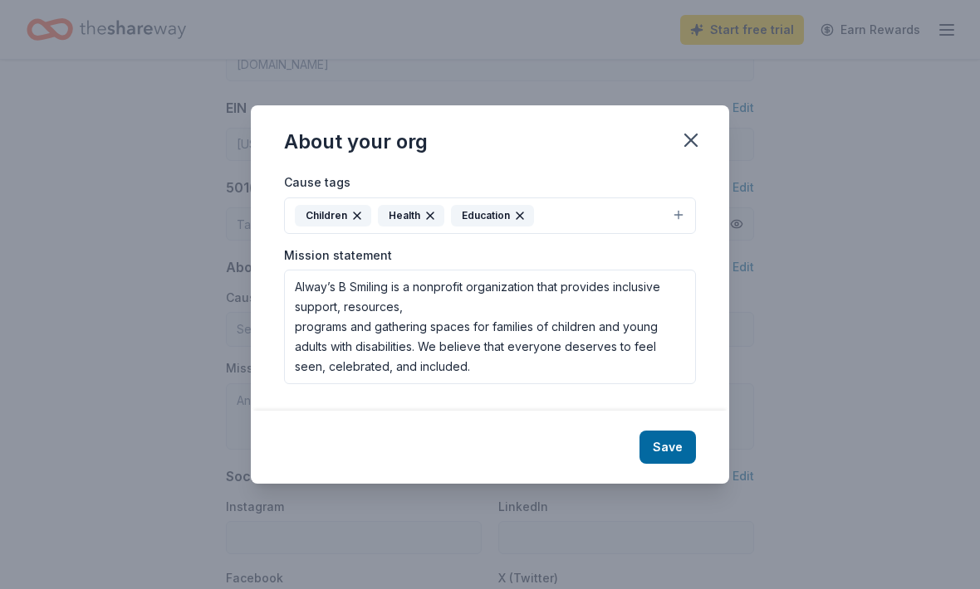
scroll to position [0, 0]
click at [672, 464] on button "Save" at bounding box center [667, 447] width 56 height 33
type textarea "Alway’s B Smiling is a nonprofit organization that provides inclusive support, …"
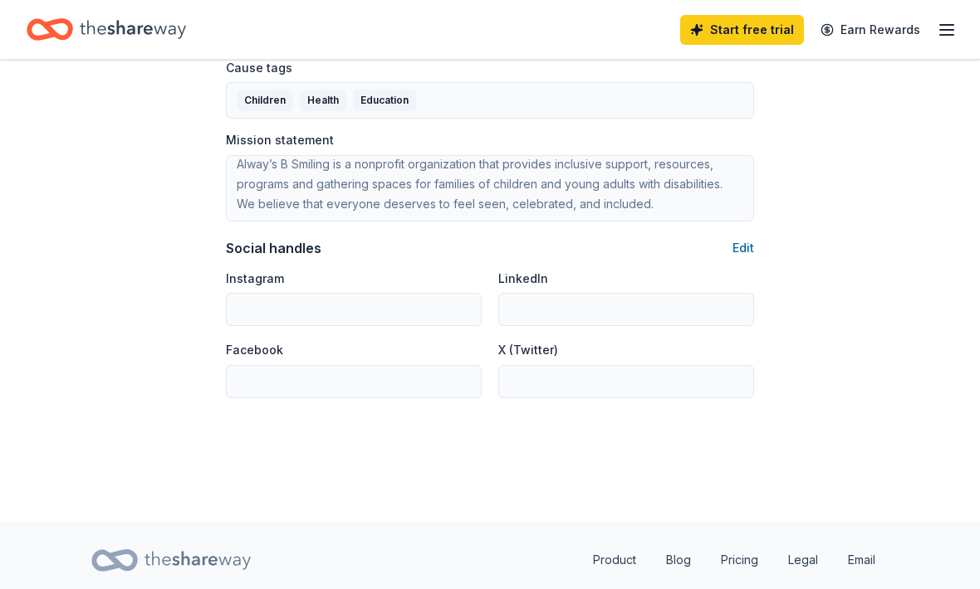
scroll to position [1021, 0]
click at [750, 257] on button "Edit" at bounding box center [743, 249] width 22 height 20
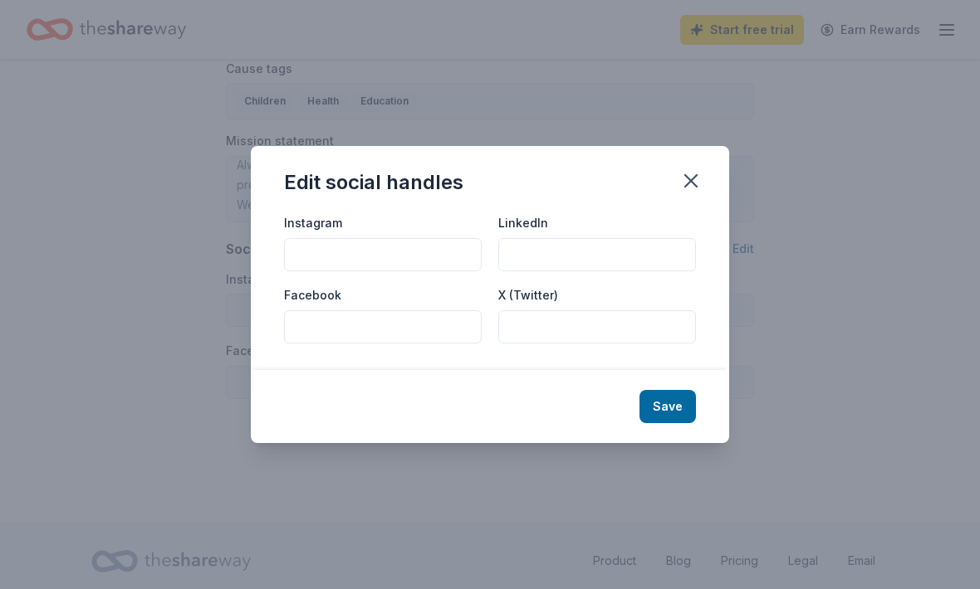
click at [379, 344] on input "Facebook" at bounding box center [383, 326] width 198 height 33
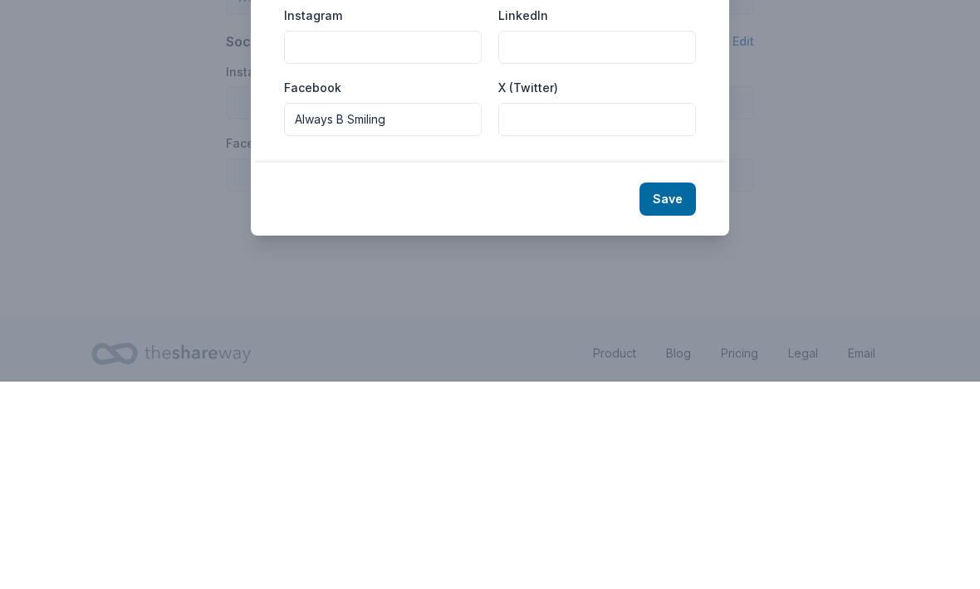
type input "Always B Smiling"
click at [677, 390] on button "Save" at bounding box center [667, 406] width 56 height 33
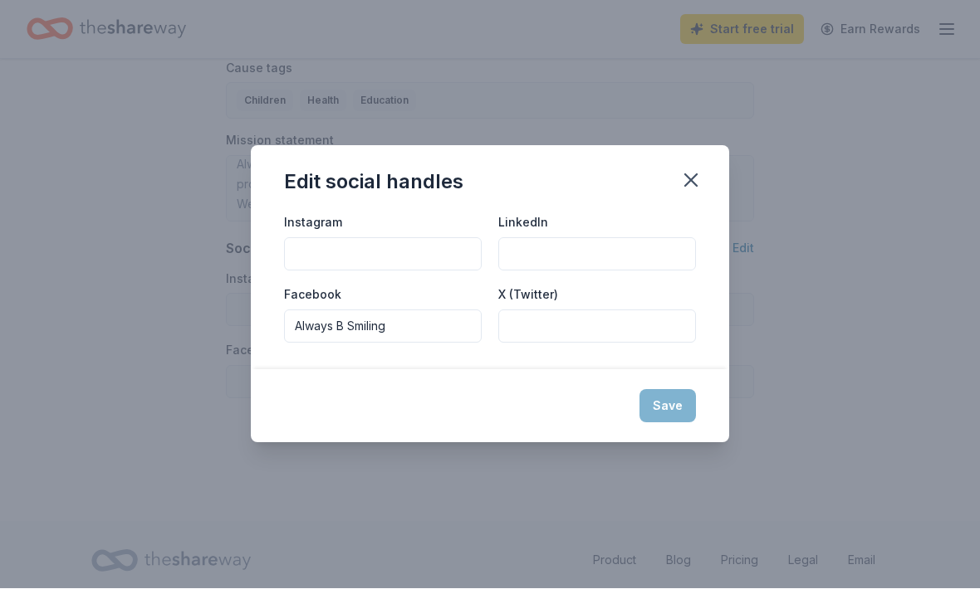
type input "Always B Smiling"
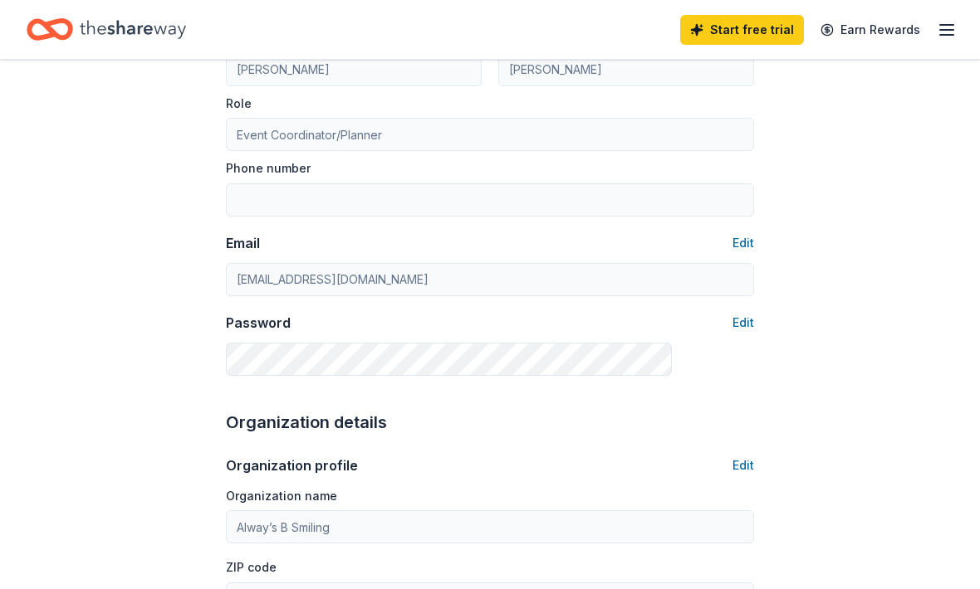
scroll to position [0, 0]
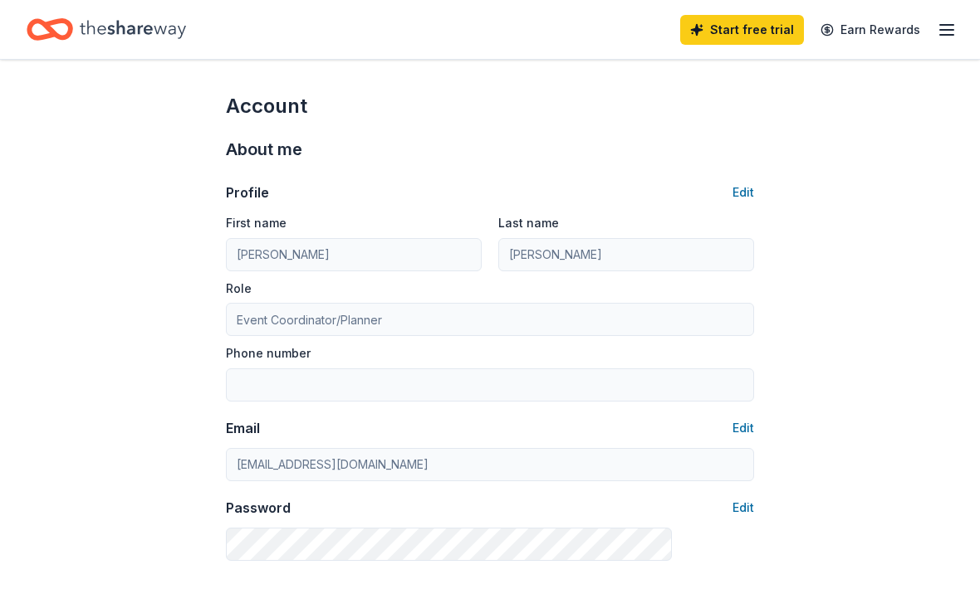
click at [950, 32] on icon "button" at bounding box center [946, 30] width 20 height 20
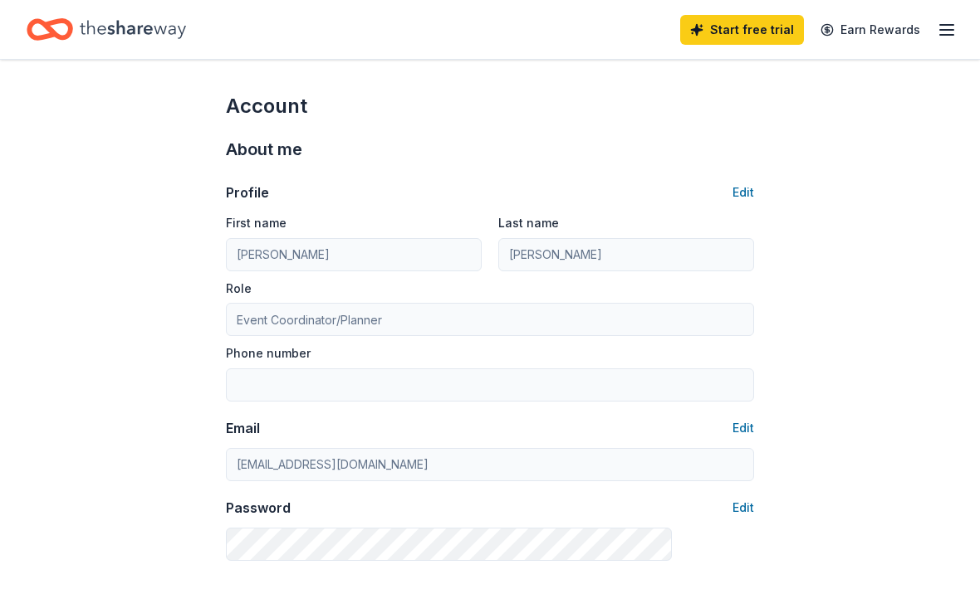
click at [96, 26] on icon "Home" at bounding box center [133, 29] width 106 height 34
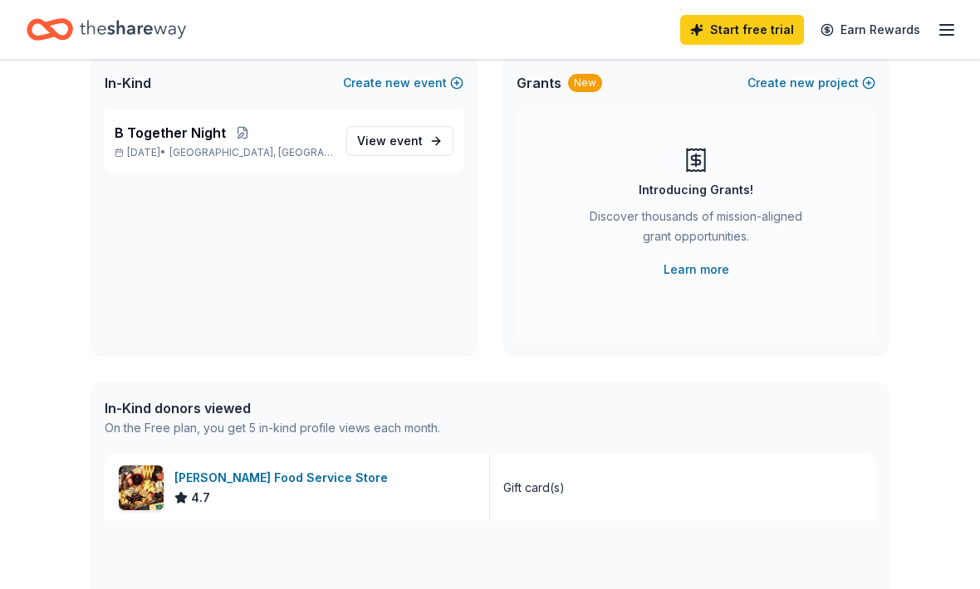
scroll to position [230, 0]
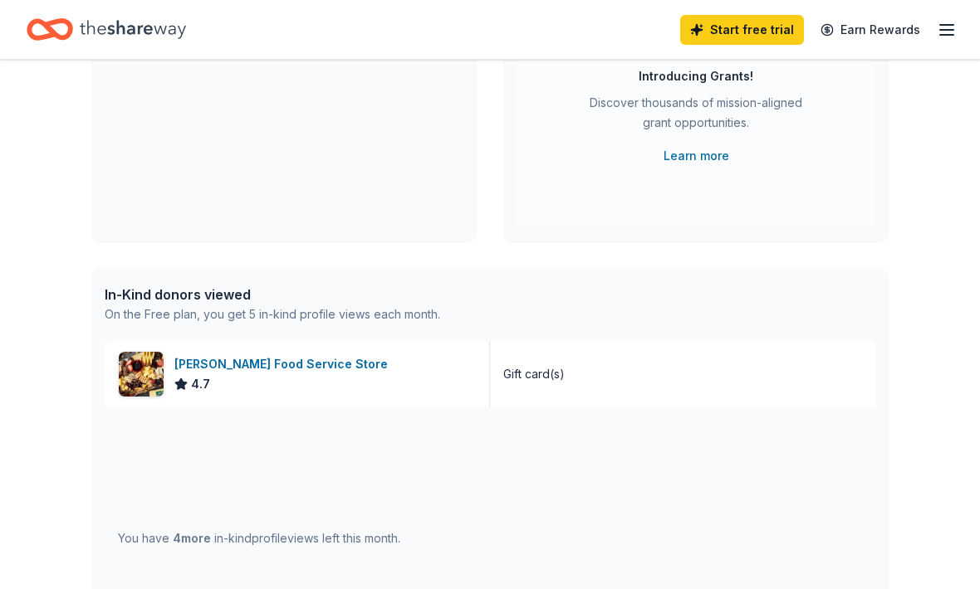
click at [196, 545] on span "4 more" at bounding box center [192, 538] width 38 height 14
click at [361, 550] on div "You have 4 more in-kind profile views left this month." at bounding box center [490, 539] width 770 height 262
click at [180, 533] on span "4 more" at bounding box center [192, 538] width 38 height 14
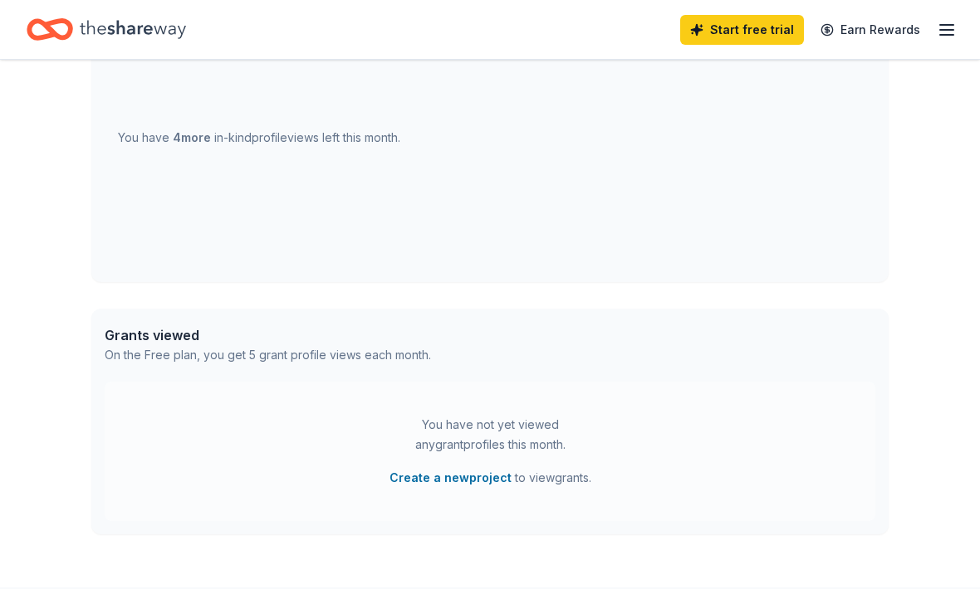
scroll to position [623, 0]
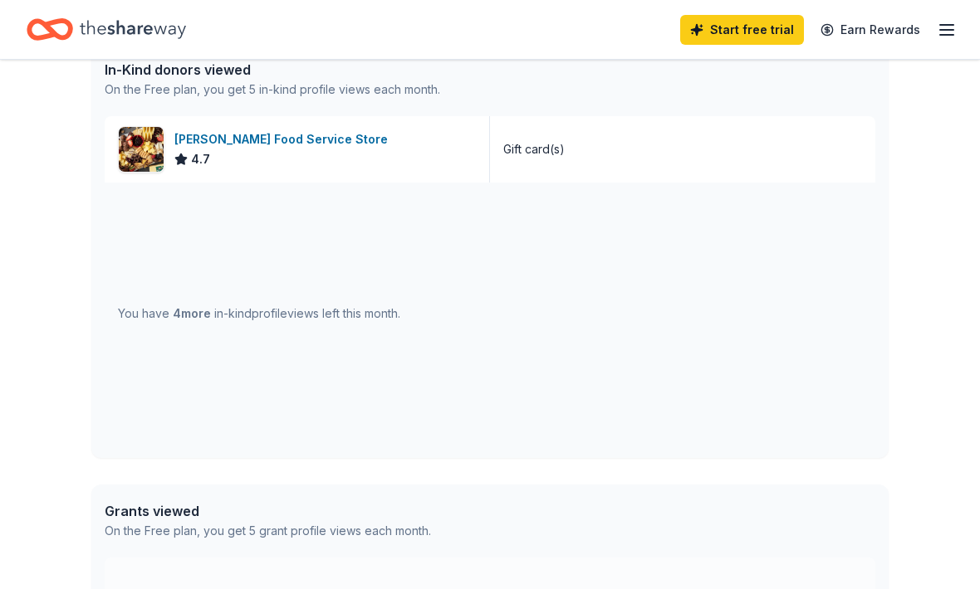
click at [291, 149] on div "Gordon Food Service Store" at bounding box center [284, 140] width 220 height 20
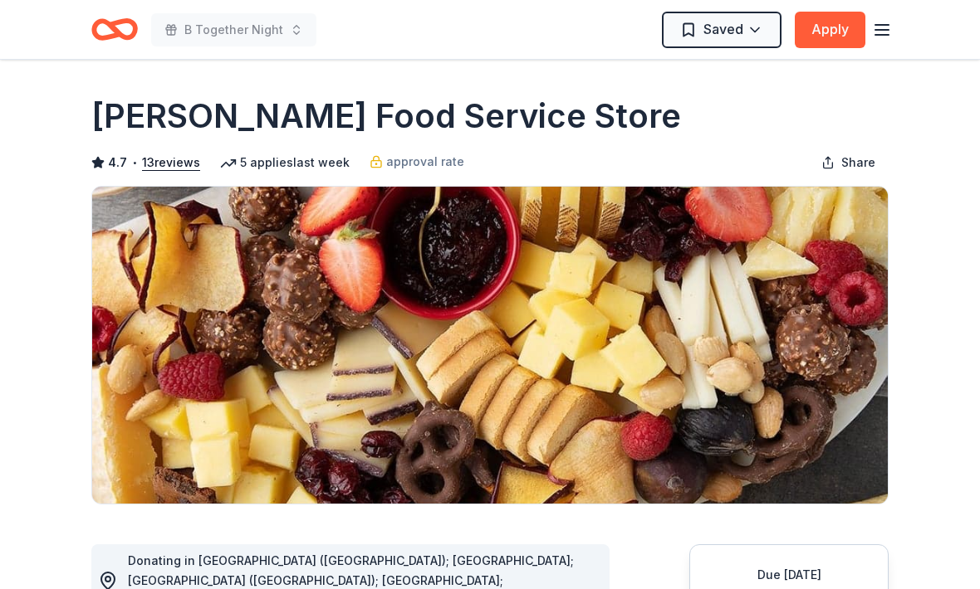
click at [883, 31] on icon "button" at bounding box center [882, 30] width 20 height 20
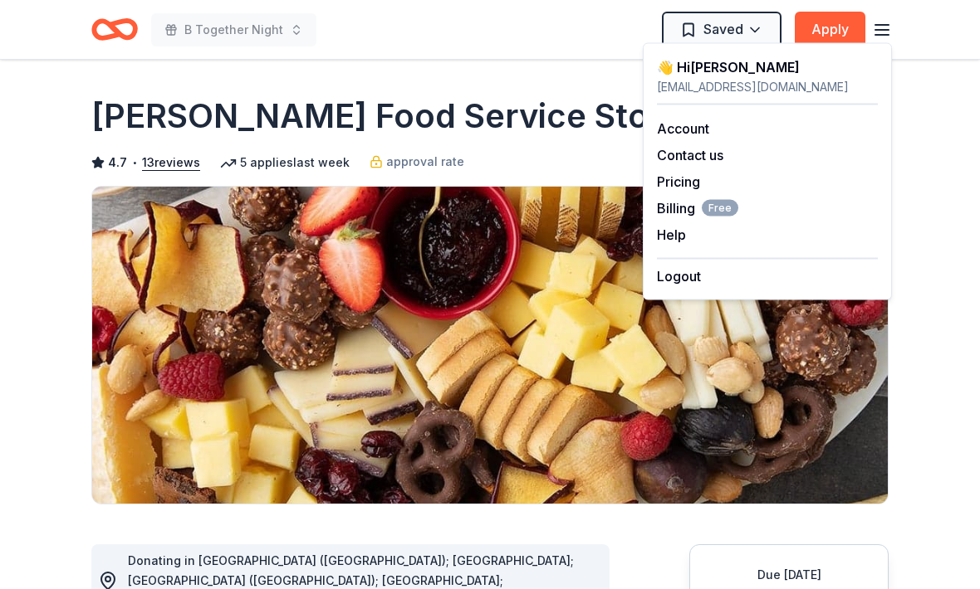
click at [691, 129] on link "Account" at bounding box center [683, 128] width 52 height 17
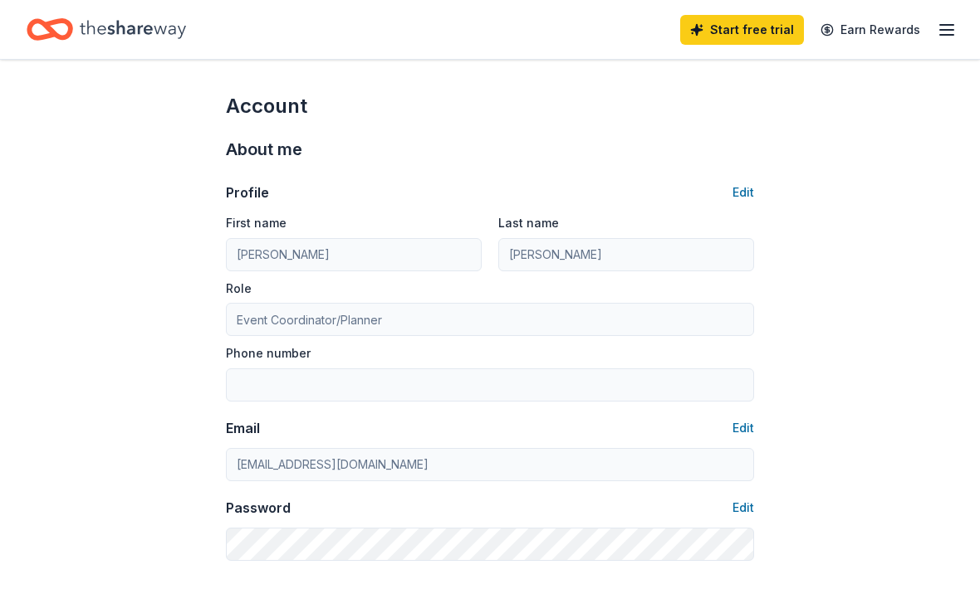
click at [938, 36] on icon "button" at bounding box center [946, 30] width 20 height 20
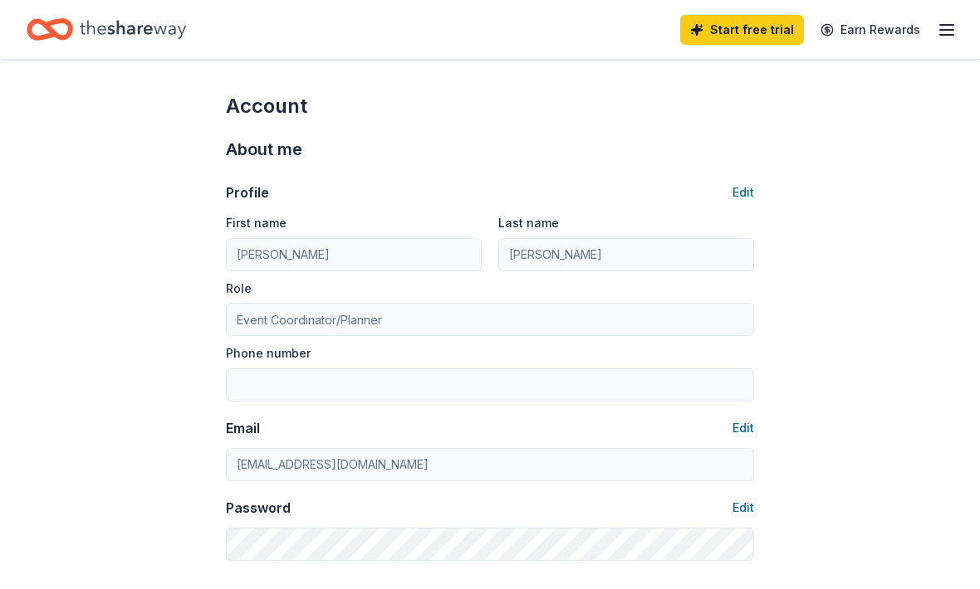
click at [115, 30] on icon "Home" at bounding box center [133, 29] width 106 height 34
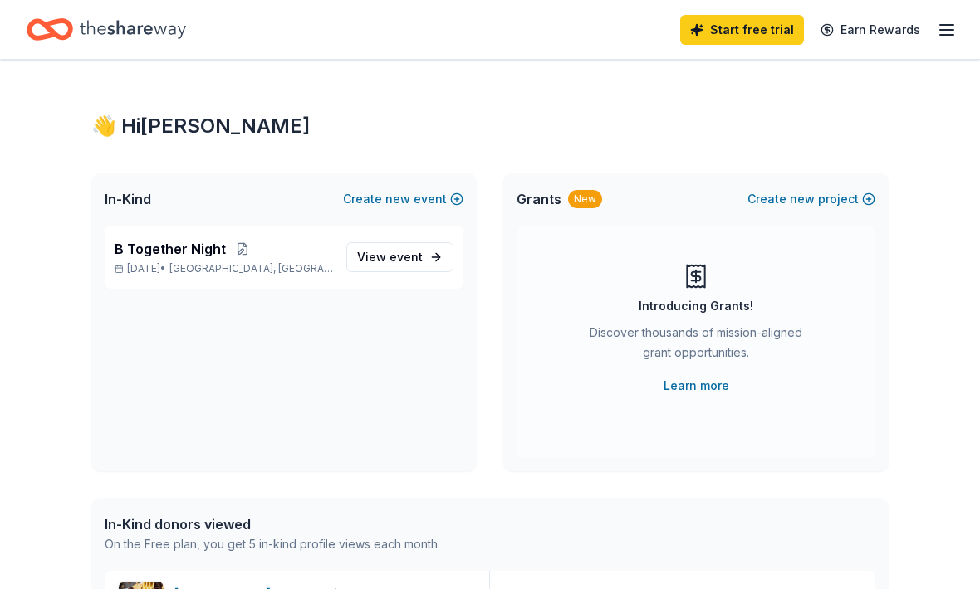
click at [124, 205] on span "In-Kind" at bounding box center [128, 199] width 46 height 20
click at [124, 209] on div "In-Kind Create new event" at bounding box center [283, 199] width 385 height 53
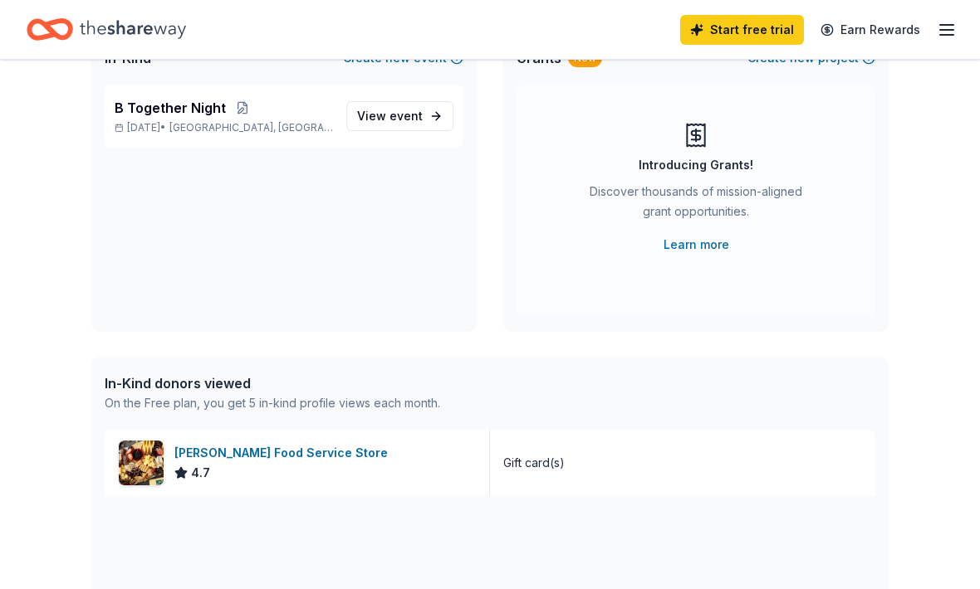
scroll to position [141, 0]
click at [155, 385] on div "In-Kind donors viewed" at bounding box center [272, 384] width 335 height 20
click at [154, 384] on div "In-Kind donors viewed" at bounding box center [272, 384] width 335 height 20
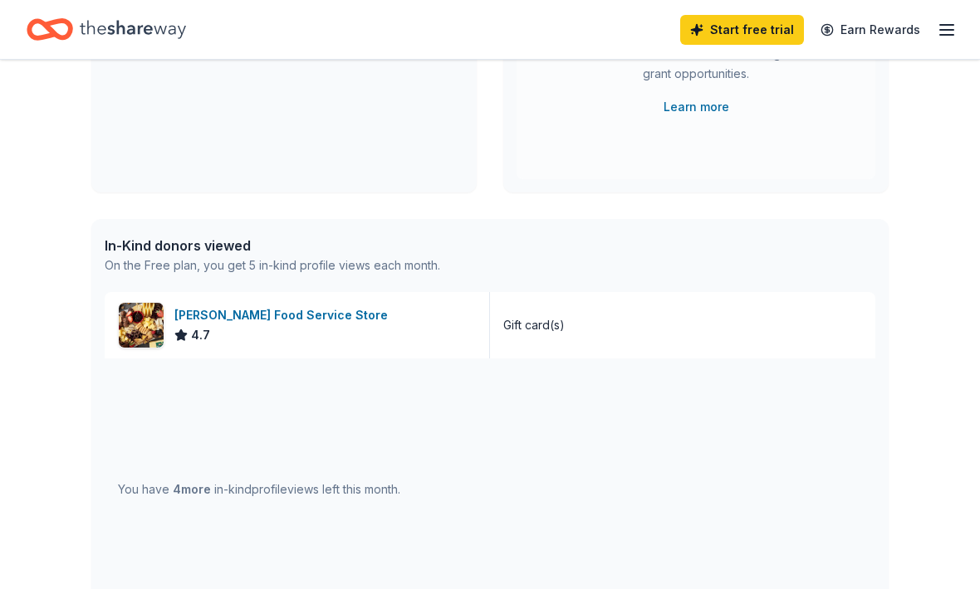
scroll to position [284, 0]
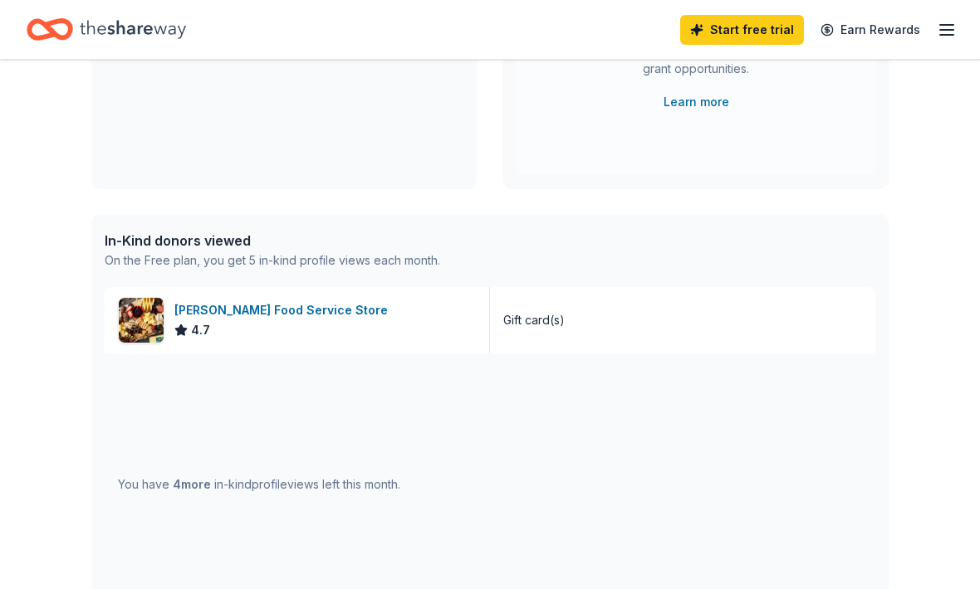
click at [183, 487] on span "4 more" at bounding box center [192, 484] width 38 height 14
click at [193, 489] on span "4 more" at bounding box center [192, 484] width 38 height 14
click at [555, 331] on div "Gift card(s)" at bounding box center [682, 320] width 385 height 66
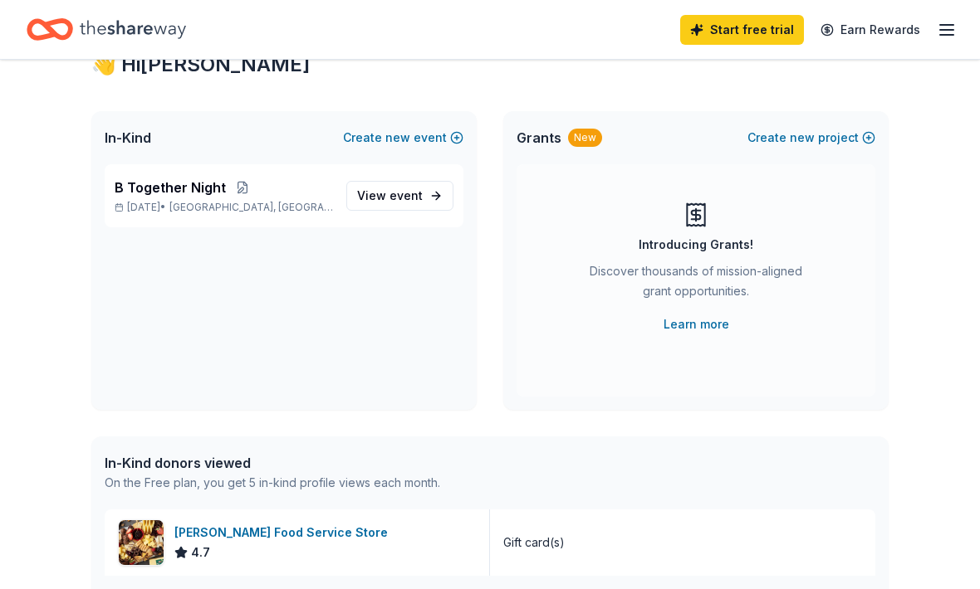
scroll to position [0, 0]
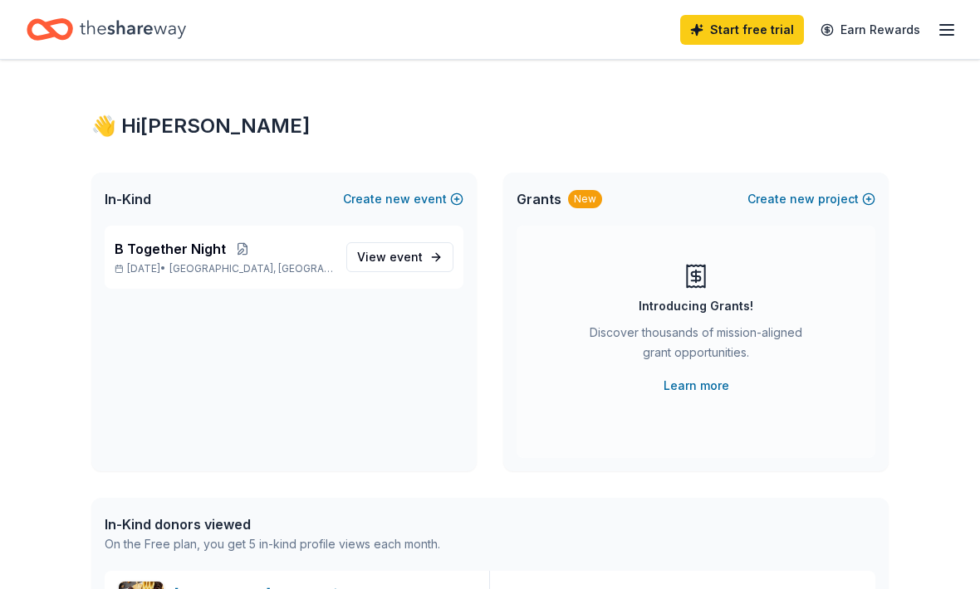
click at [403, 247] on span "View event" at bounding box center [390, 257] width 66 height 20
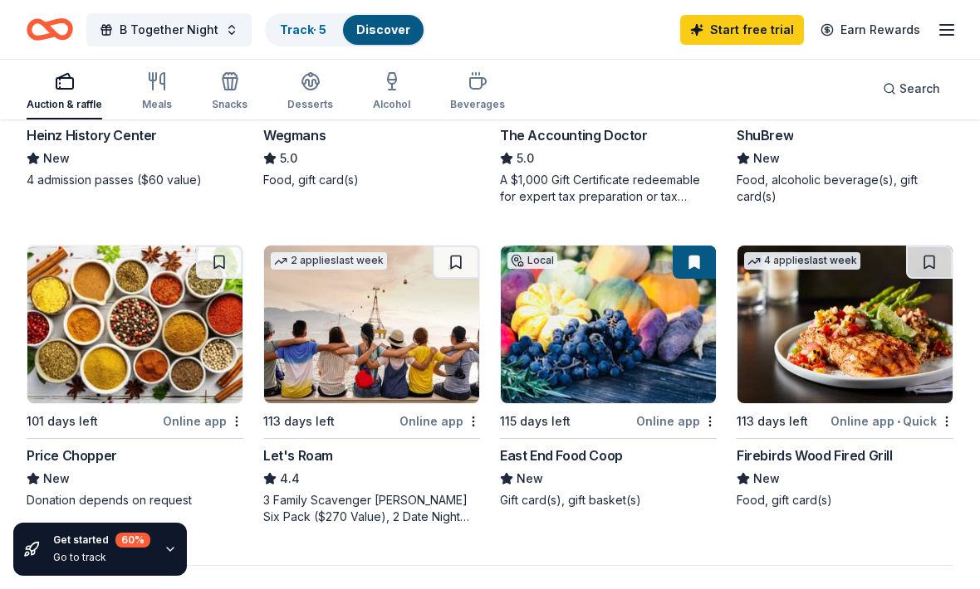
scroll to position [1293, 0]
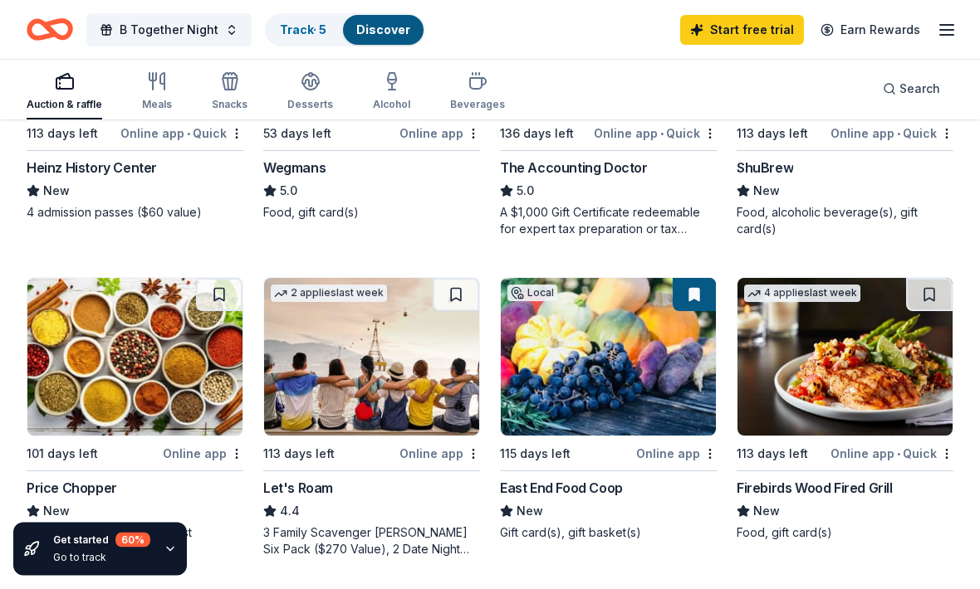
click at [887, 458] on div "Online app • Quick" at bounding box center [891, 454] width 123 height 21
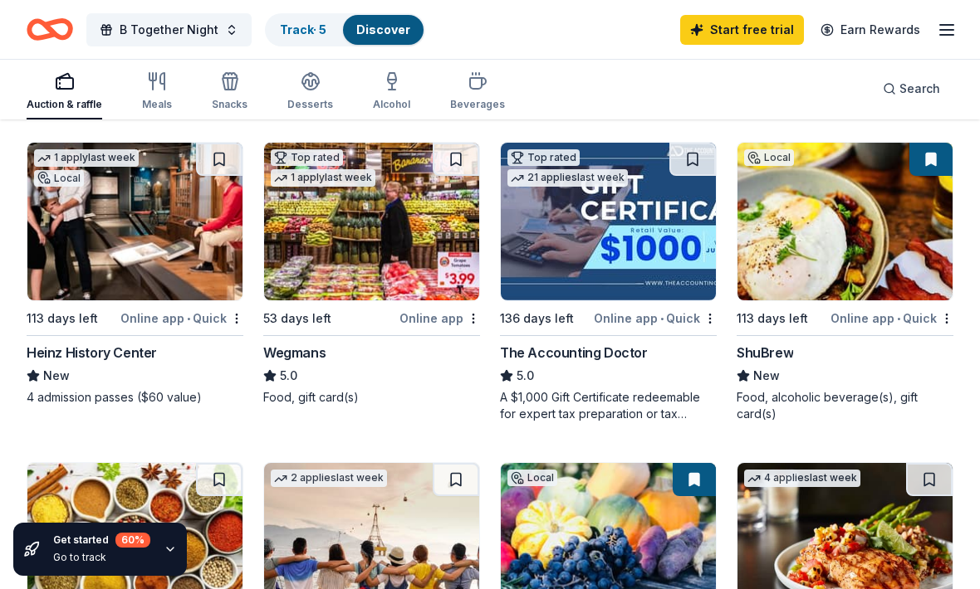
scroll to position [1107, 0]
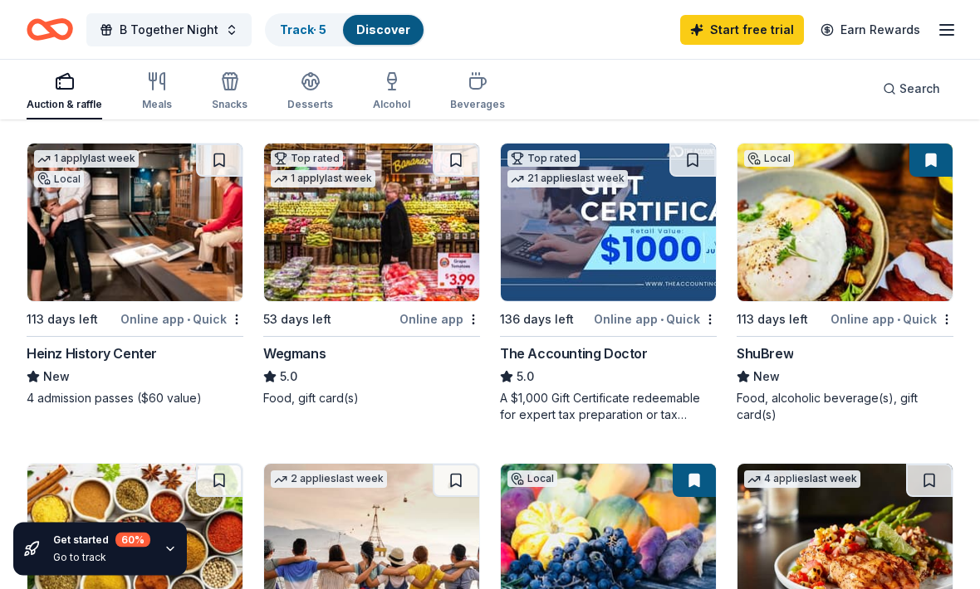
click at [617, 358] on div "The Accounting Doctor" at bounding box center [574, 355] width 148 height 20
click at [864, 257] on img at bounding box center [844, 223] width 215 height 158
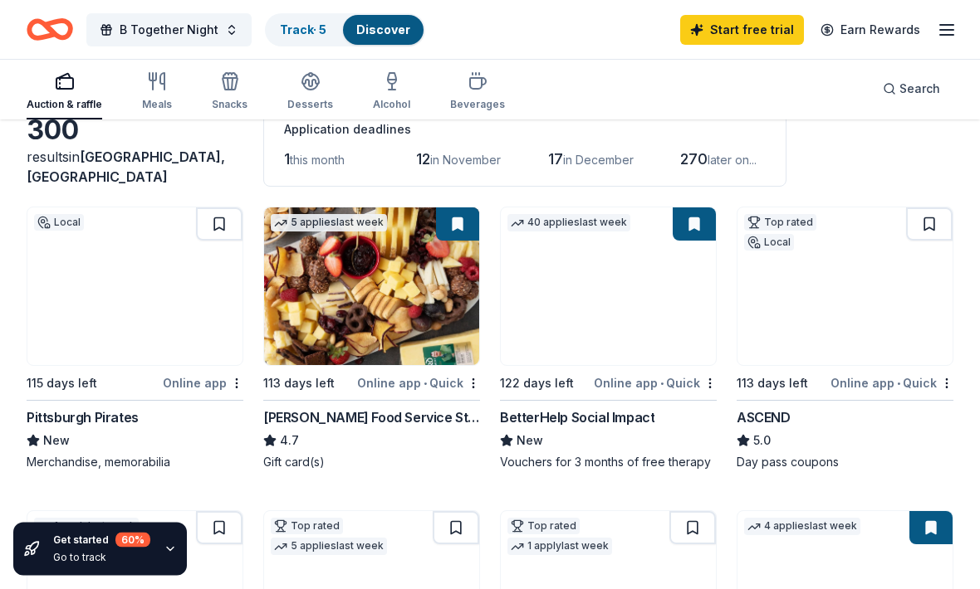
scroll to position [99, 0]
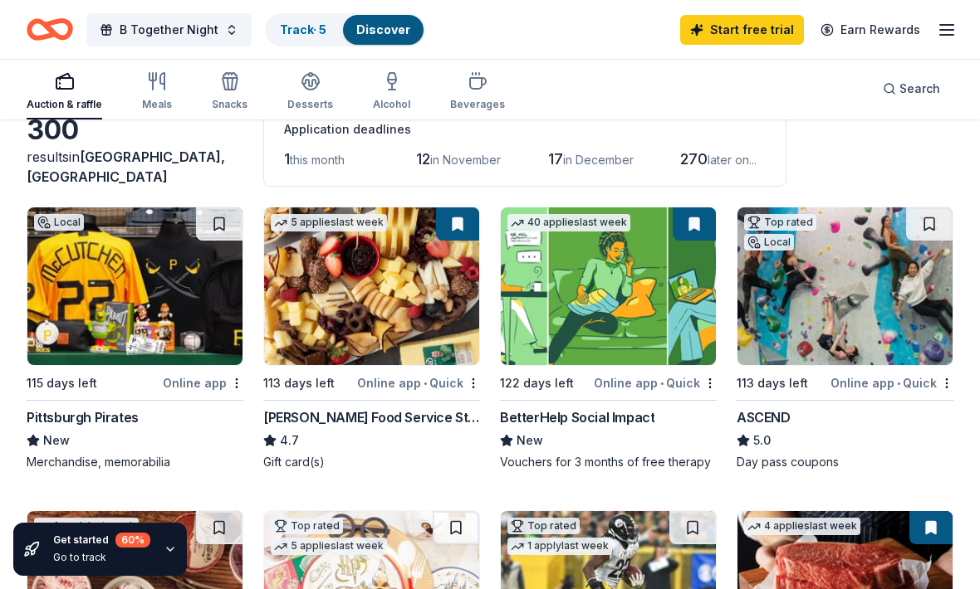
click at [635, 416] on div "BetterHelp Social Impact" at bounding box center [577, 418] width 154 height 20
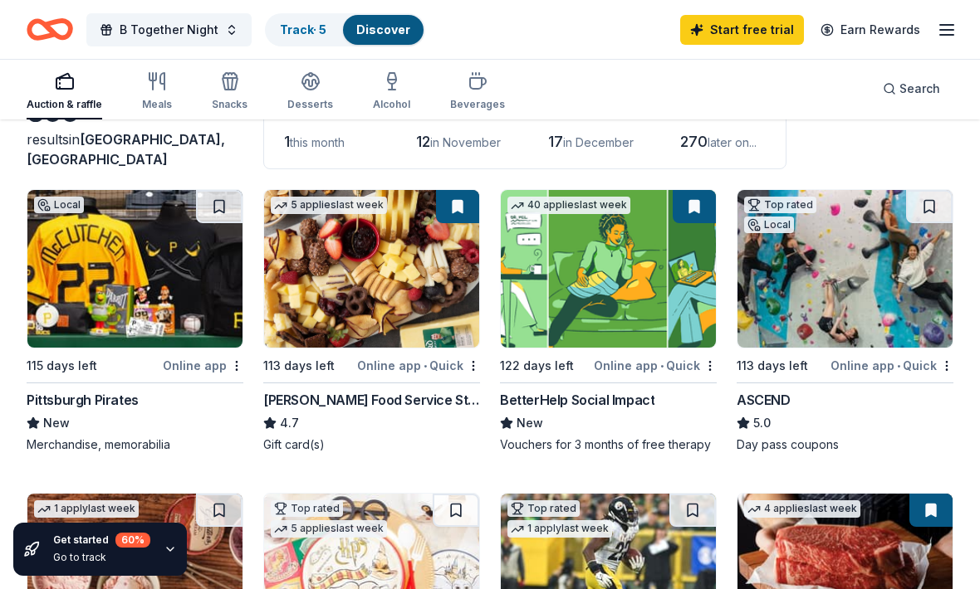
scroll to position [120, 0]
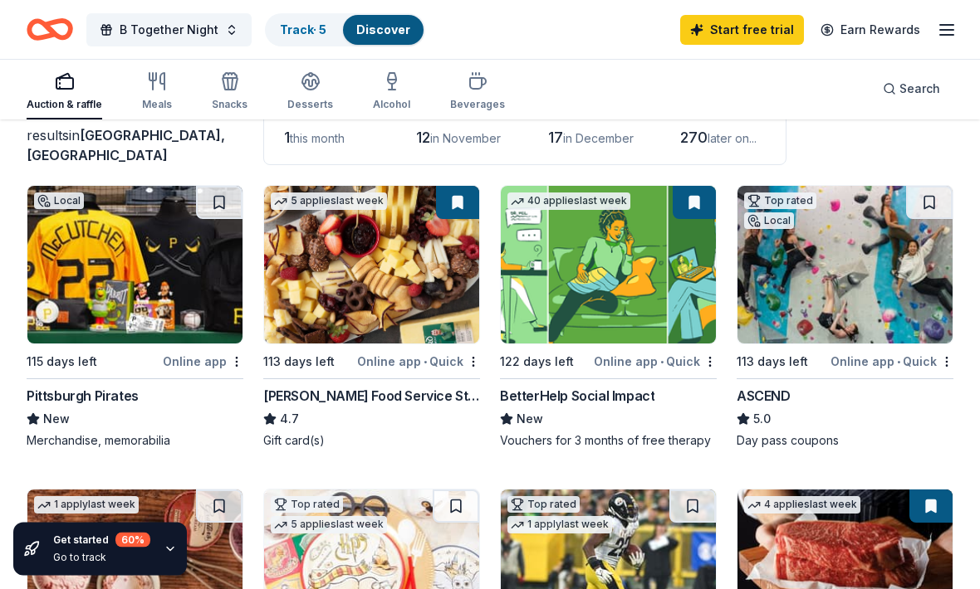
click at [86, 277] on img at bounding box center [134, 266] width 215 height 158
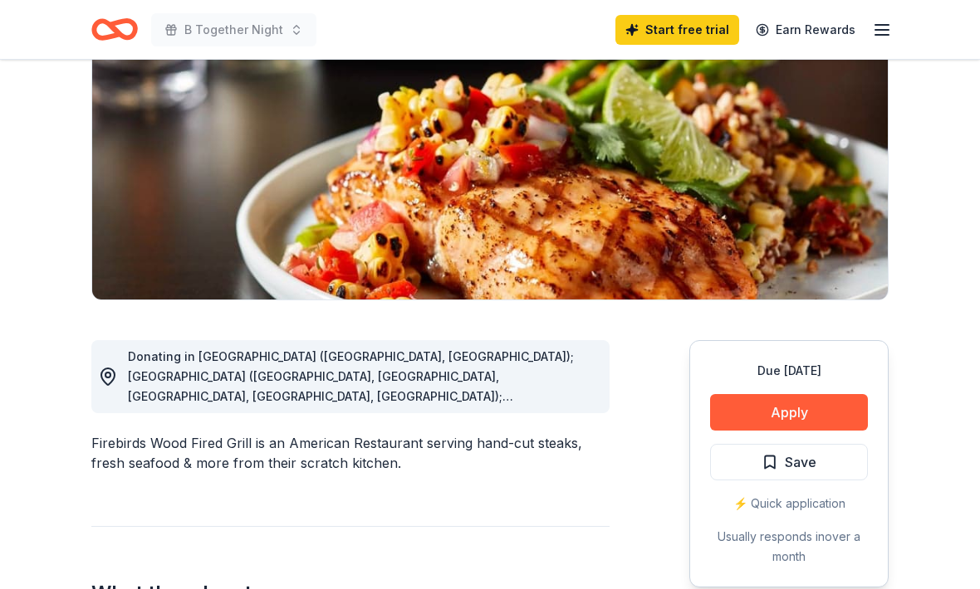
scroll to position [210, 0]
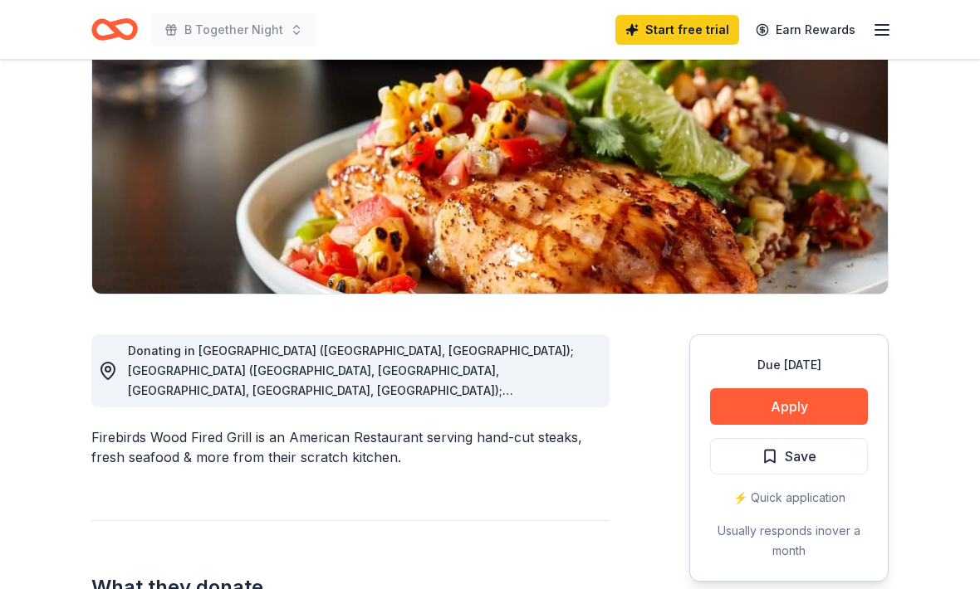
click at [804, 410] on button "Apply" at bounding box center [789, 407] width 158 height 37
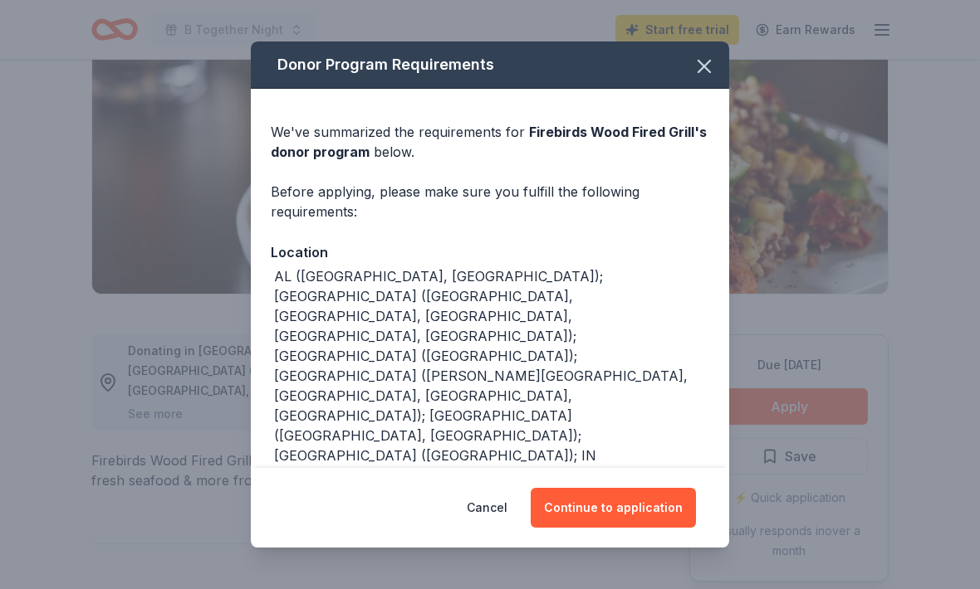
click at [641, 528] on button "Continue to application" at bounding box center [613, 508] width 165 height 40
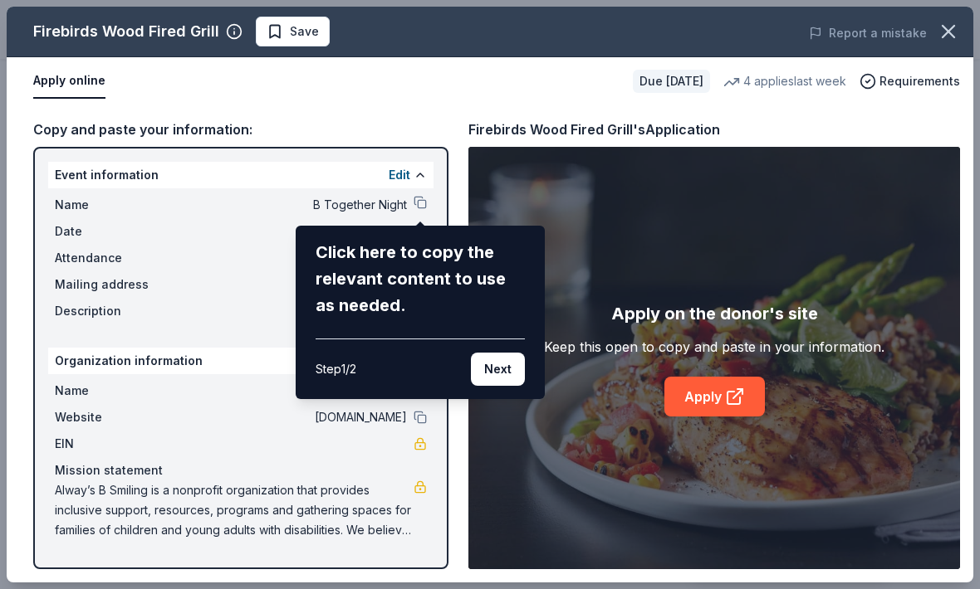
click at [511, 366] on button "Next" at bounding box center [498, 369] width 54 height 33
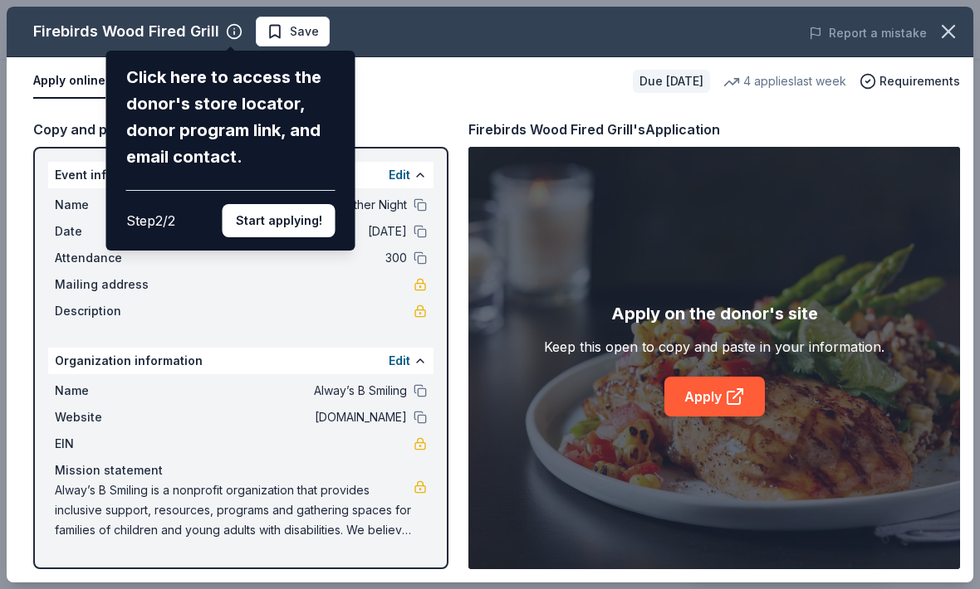
click at [718, 432] on div "Firebirds Wood Fired Grill Click here to access the donor's store locator, dono…" at bounding box center [490, 295] width 966 height 576
click at [296, 204] on button "Start applying!" at bounding box center [278, 220] width 113 height 33
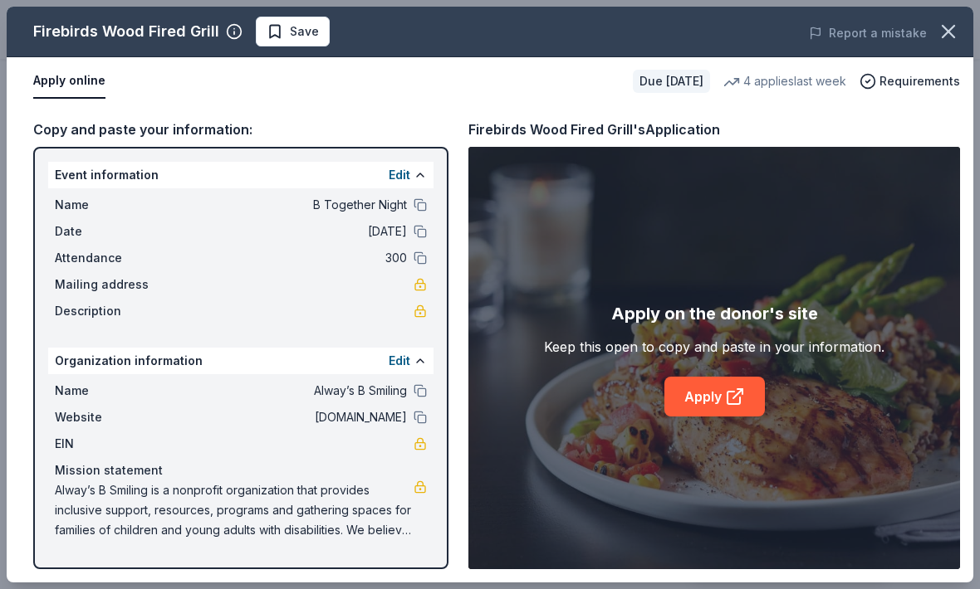
click at [705, 417] on link "Apply" at bounding box center [714, 397] width 100 height 40
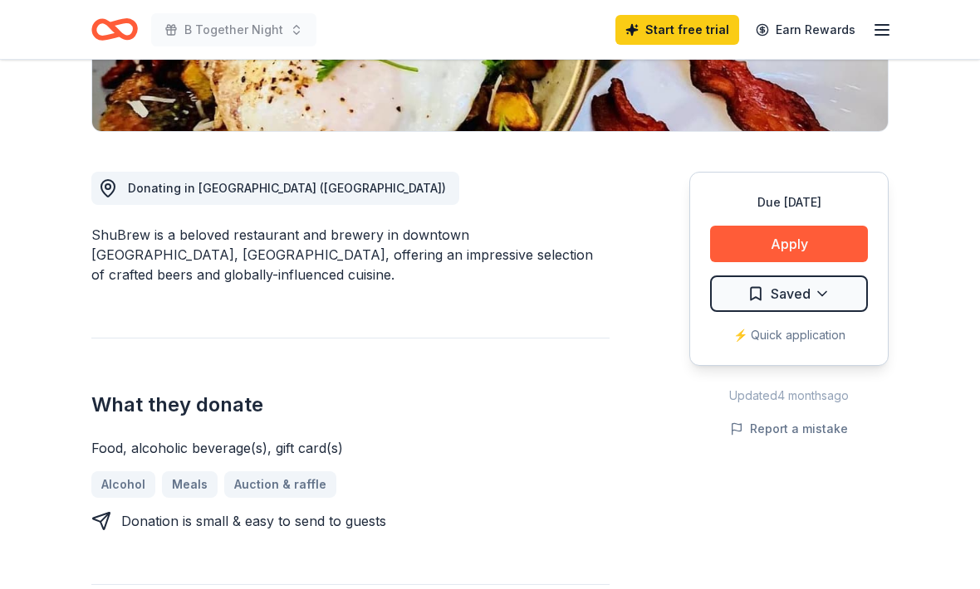
scroll to position [371, 0]
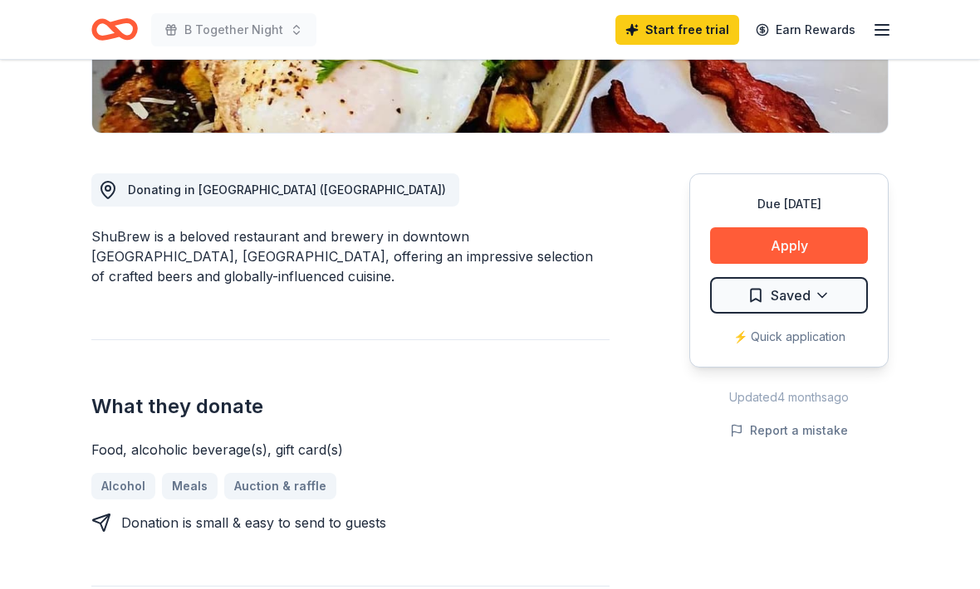
click at [808, 253] on button "Apply" at bounding box center [789, 245] width 158 height 37
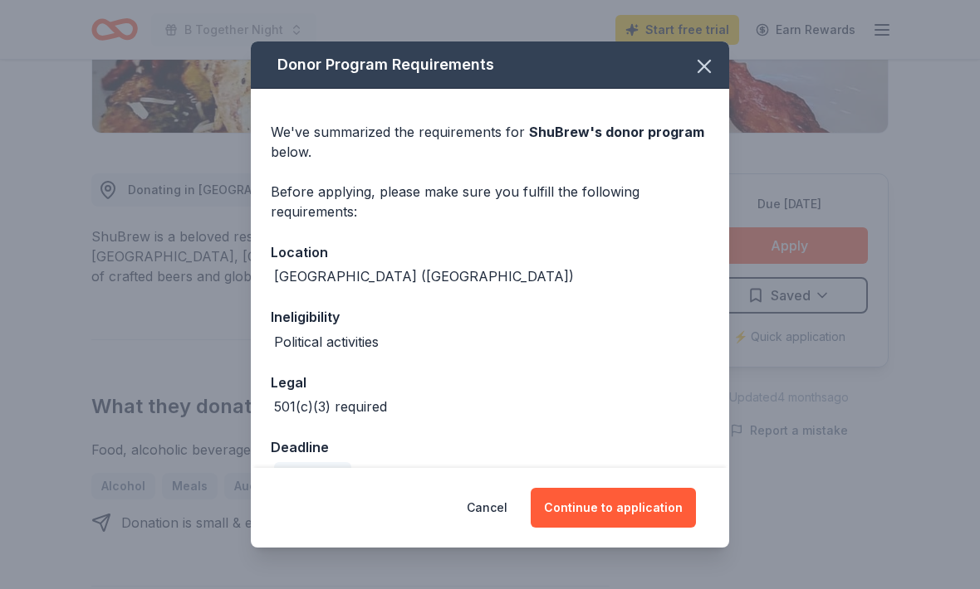
click at [616, 528] on button "Continue to application" at bounding box center [613, 508] width 165 height 40
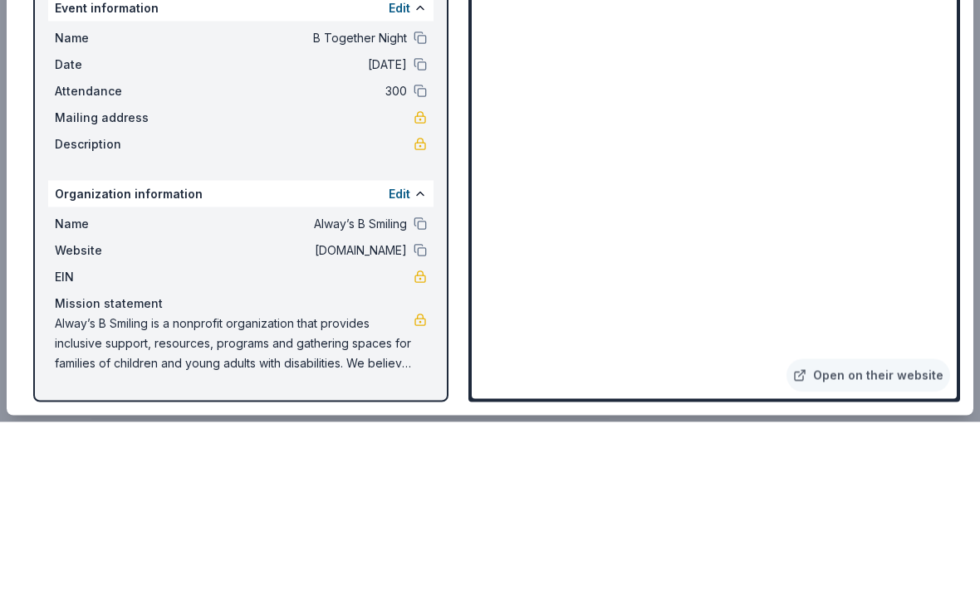
click at [418, 198] on button at bounding box center [419, 204] width 13 height 13
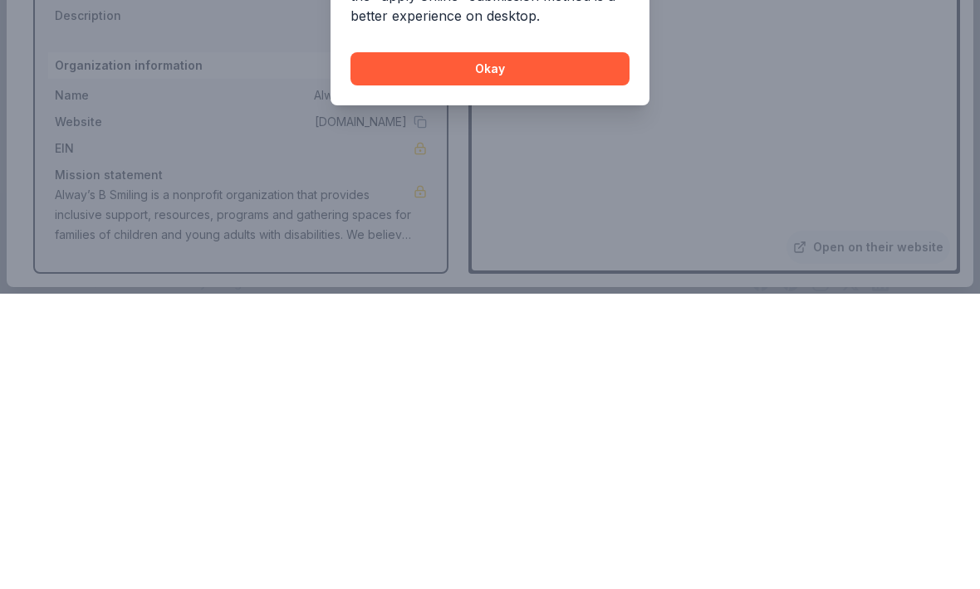
scroll to position [1704, 0]
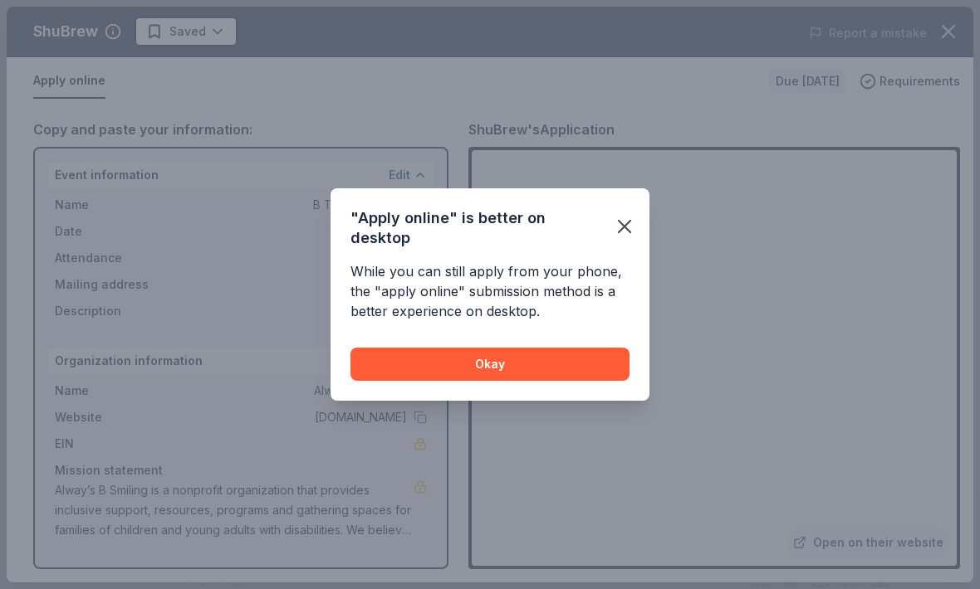
click at [619, 231] on icon "button" at bounding box center [625, 227] width 12 height 12
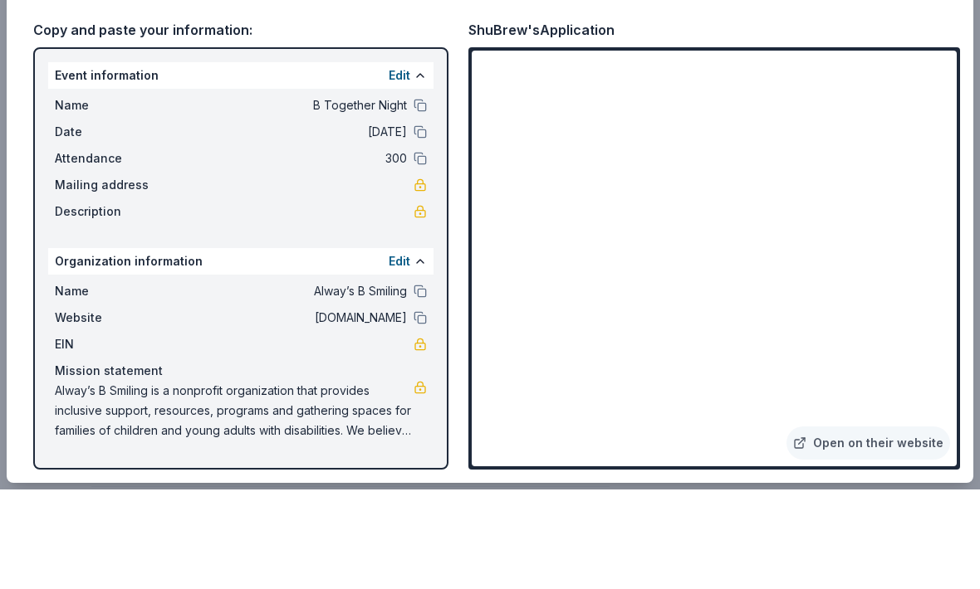
scroll to position [471, 0]
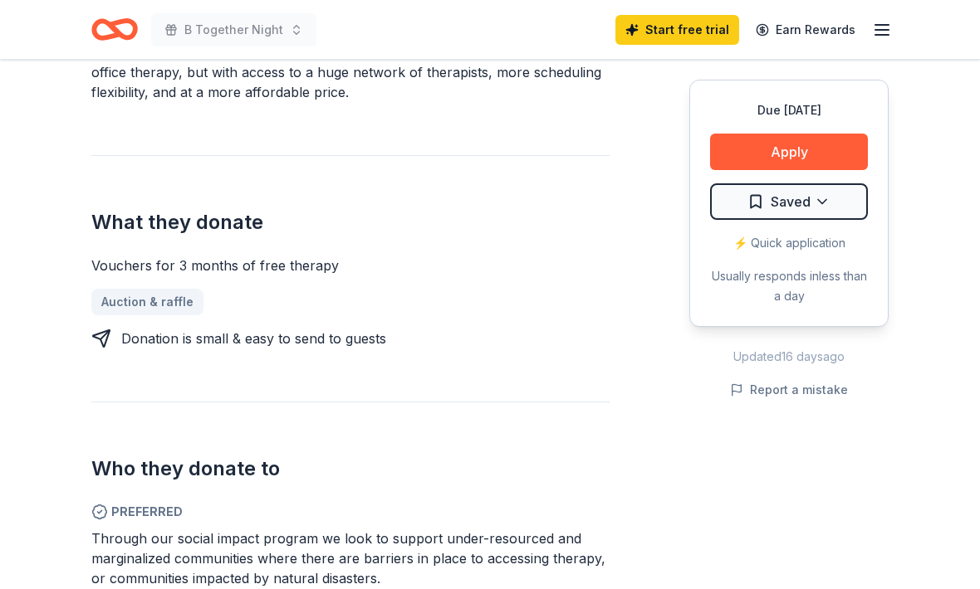
scroll to position [563, 0]
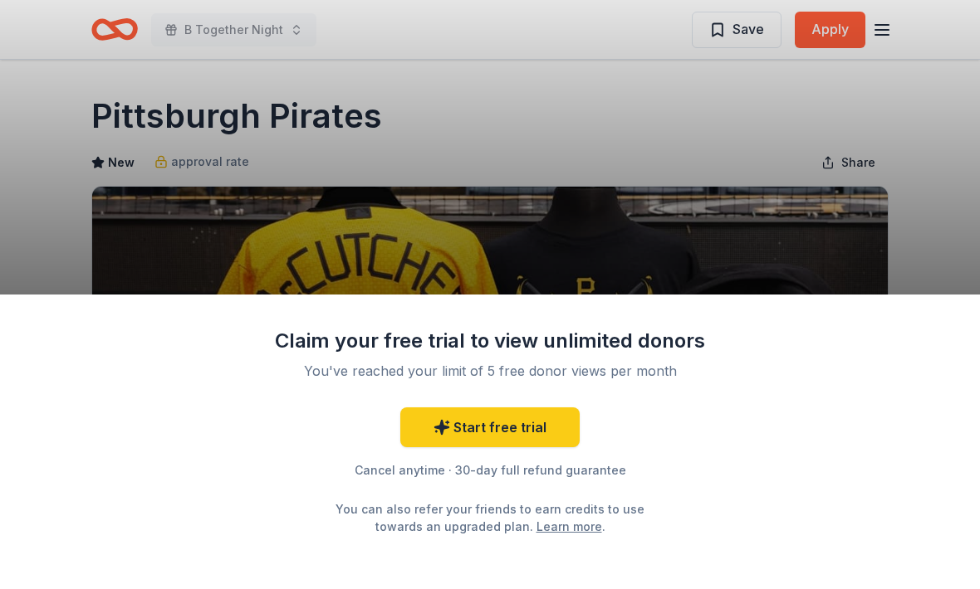
click at [876, 245] on div "Claim your free trial to view unlimited donors You've reached your limit of 5 f…" at bounding box center [490, 294] width 980 height 589
click at [870, 186] on div "Claim your free trial to view unlimited donors You've reached your limit of 5 f…" at bounding box center [490, 294] width 980 height 589
click at [724, 266] on div "Claim your free trial to view unlimited donors You've reached your limit of 5 f…" at bounding box center [490, 294] width 980 height 589
click at [832, 237] on div "Claim your free trial to view unlimited donors You've reached your limit of 5 f…" at bounding box center [490, 294] width 980 height 589
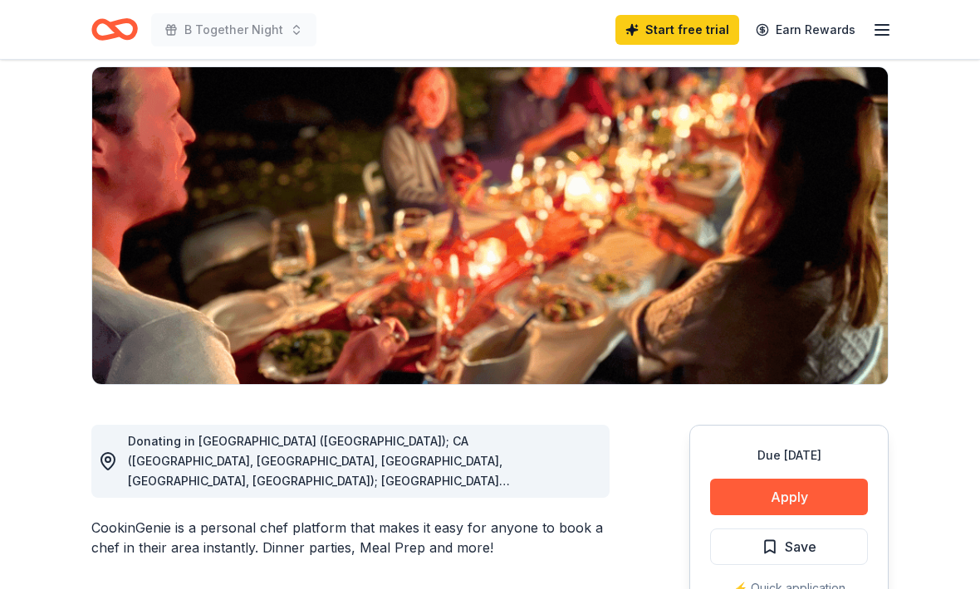
click at [809, 497] on button "Apply" at bounding box center [789, 498] width 158 height 37
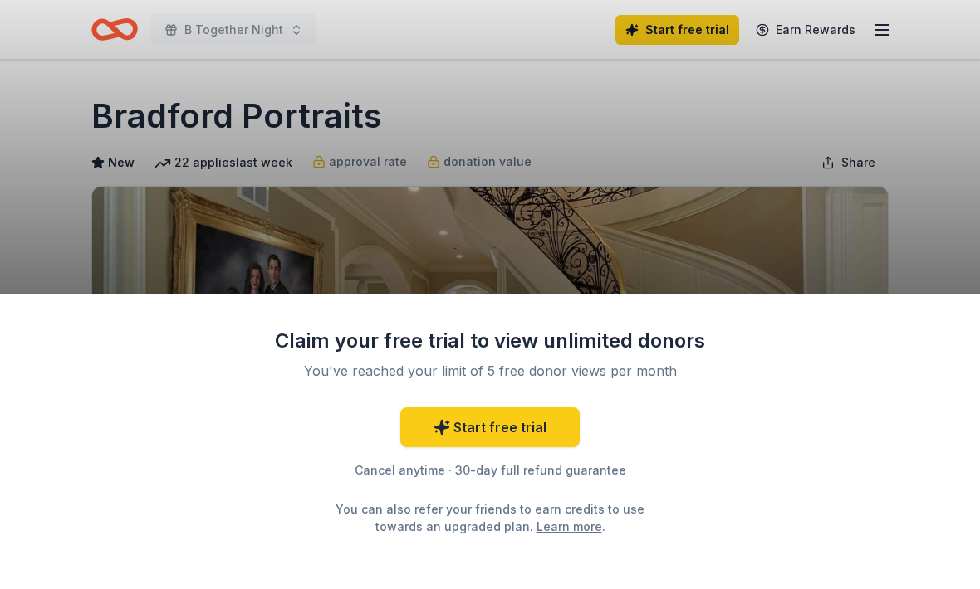
click at [897, 240] on div "Claim your free trial to view unlimited donors You've reached your limit of 5 f…" at bounding box center [490, 294] width 980 height 589
click at [469, 162] on div "Claim your free trial to view unlimited donors You've reached your limit of 5 f…" at bounding box center [490, 294] width 980 height 589
